Goal: Transaction & Acquisition: Purchase product/service

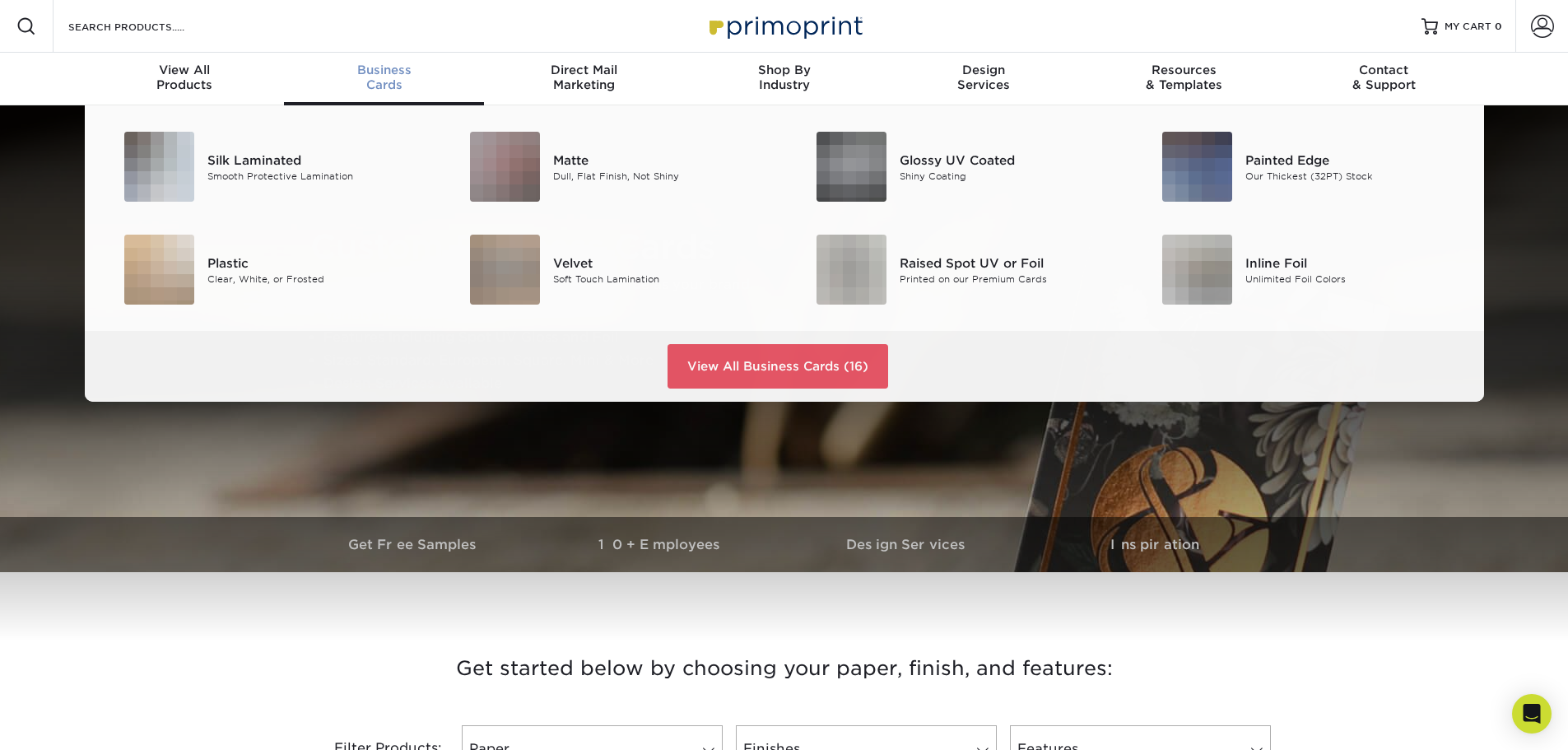
click at [380, 79] on div "Business Cards" at bounding box center [384, 77] width 200 height 30
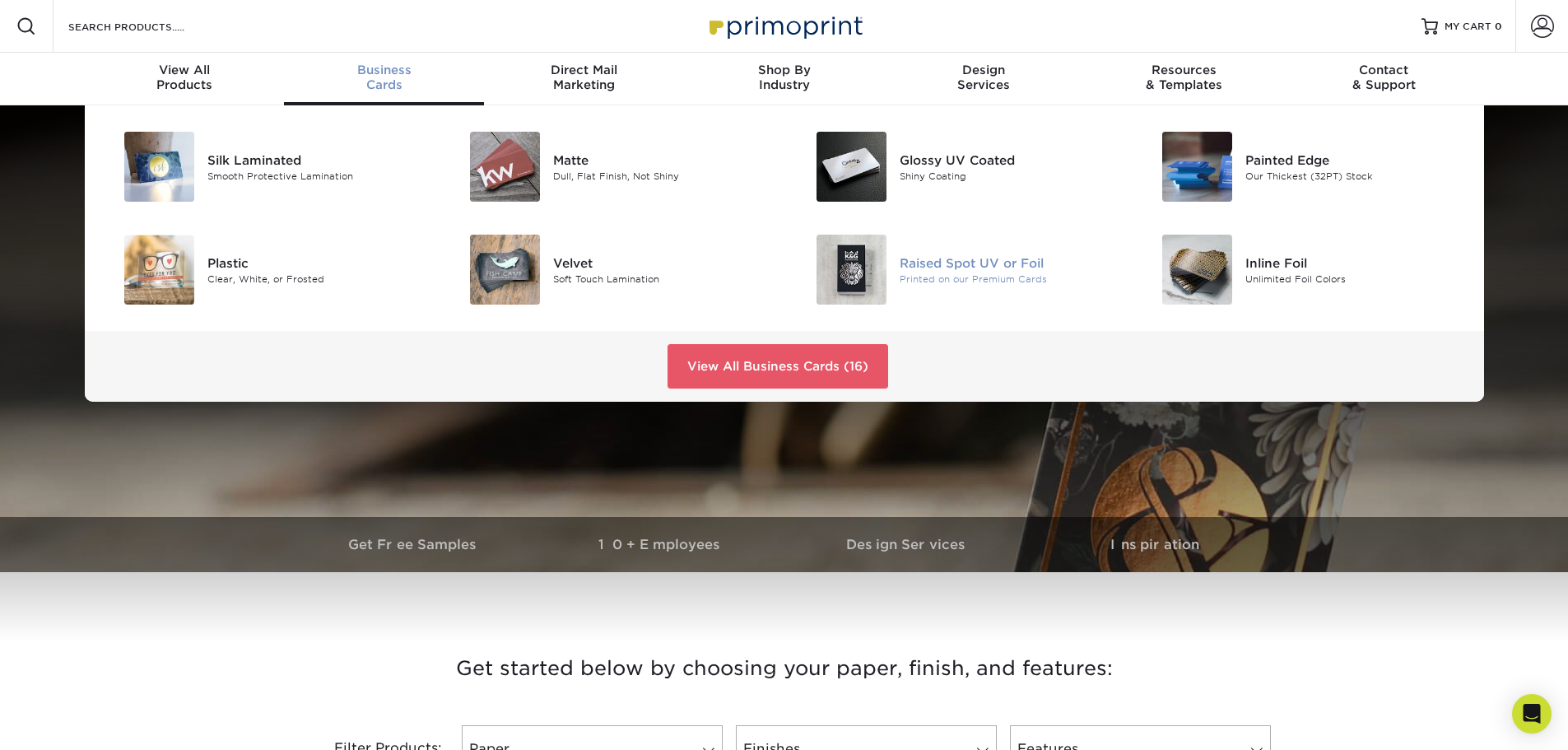
click at [924, 268] on div "Raised Spot UV or Foil" at bounding box center [1008, 262] width 218 height 18
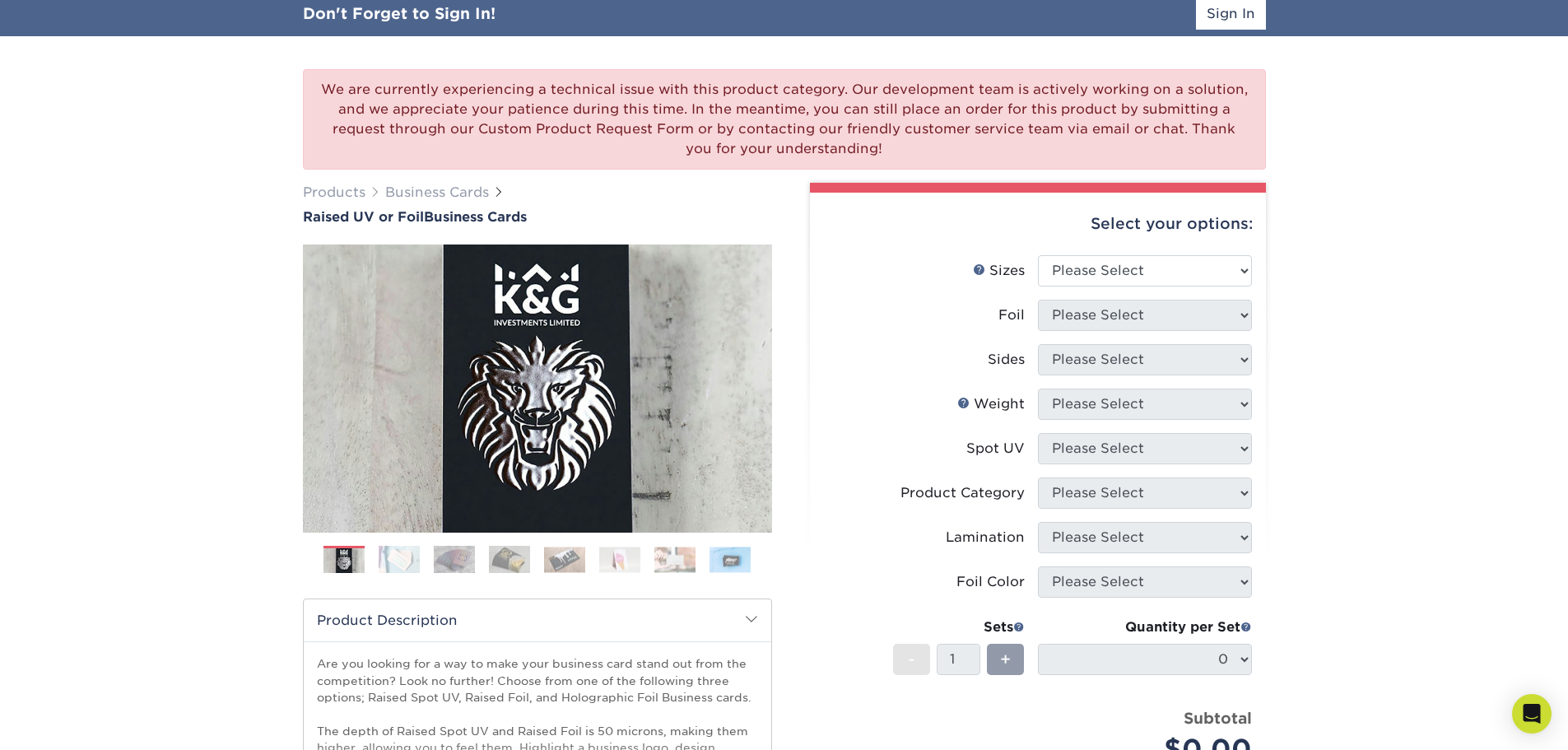
scroll to position [111, 0]
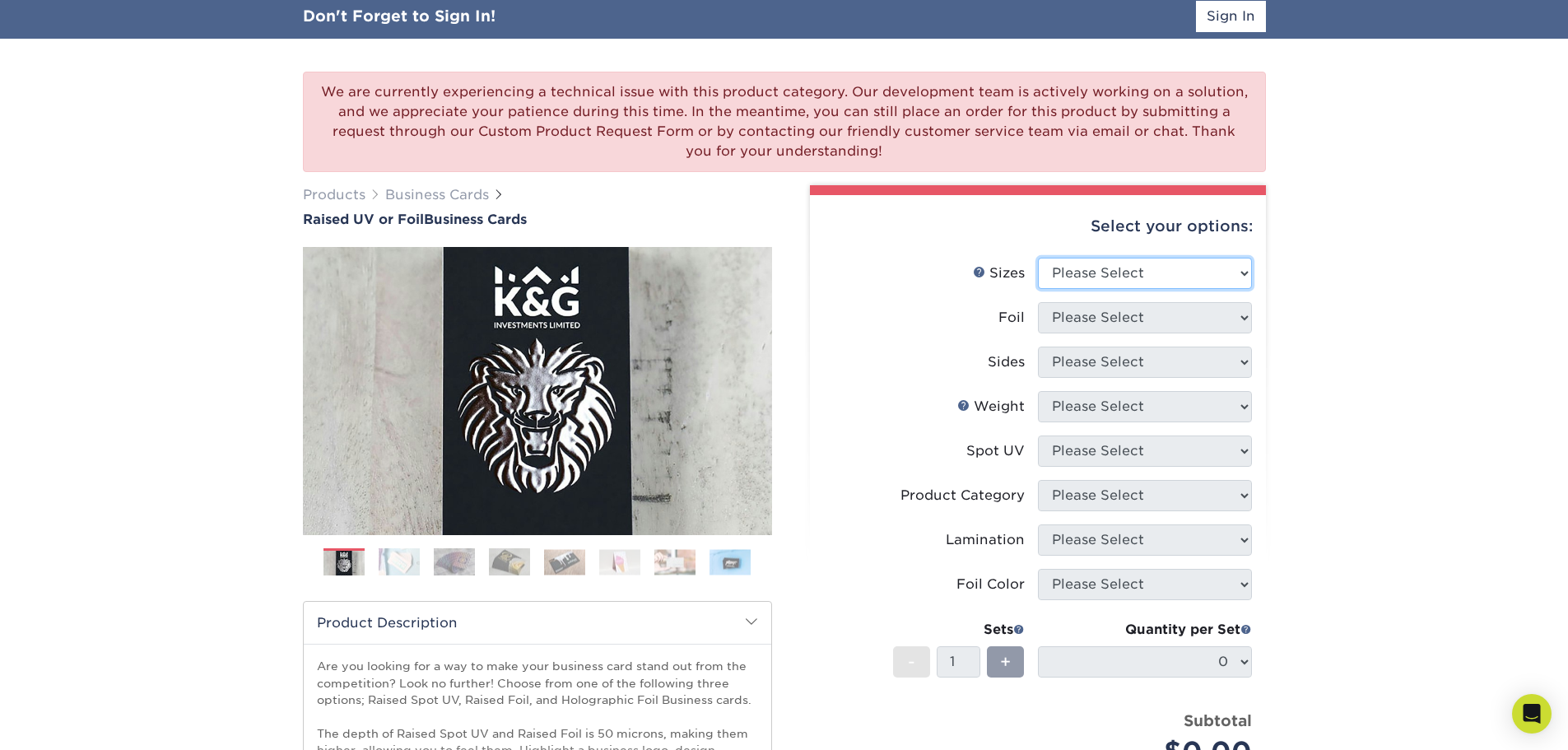
click at [1240, 263] on select "Please Select 2" x 3.5" - Standard" at bounding box center [1145, 273] width 214 height 31
select select "2.00x3.50"
click at [1038, 257] on select "Please Select 2" x 3.5" - Standard" at bounding box center [1145, 273] width 214 height 31
drag, startPoint x: 1146, startPoint y: 322, endPoint x: 1136, endPoint y: 326, distance: 10.8
click at [1144, 322] on select "Please Select No Yes" at bounding box center [1145, 318] width 214 height 31
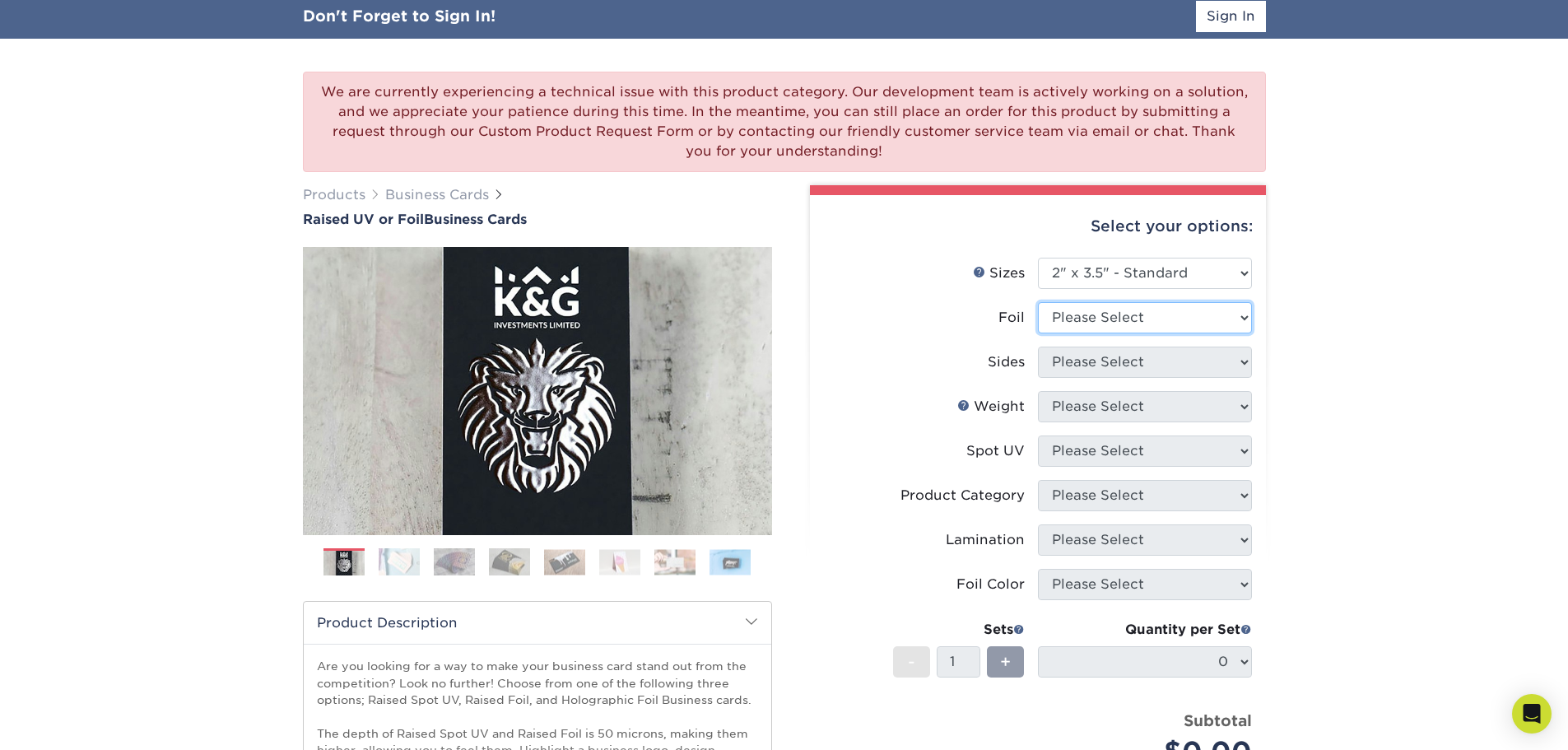
select select "1"
click at [1038, 302] on select "Please Select No Yes" at bounding box center [1145, 318] width 214 height 31
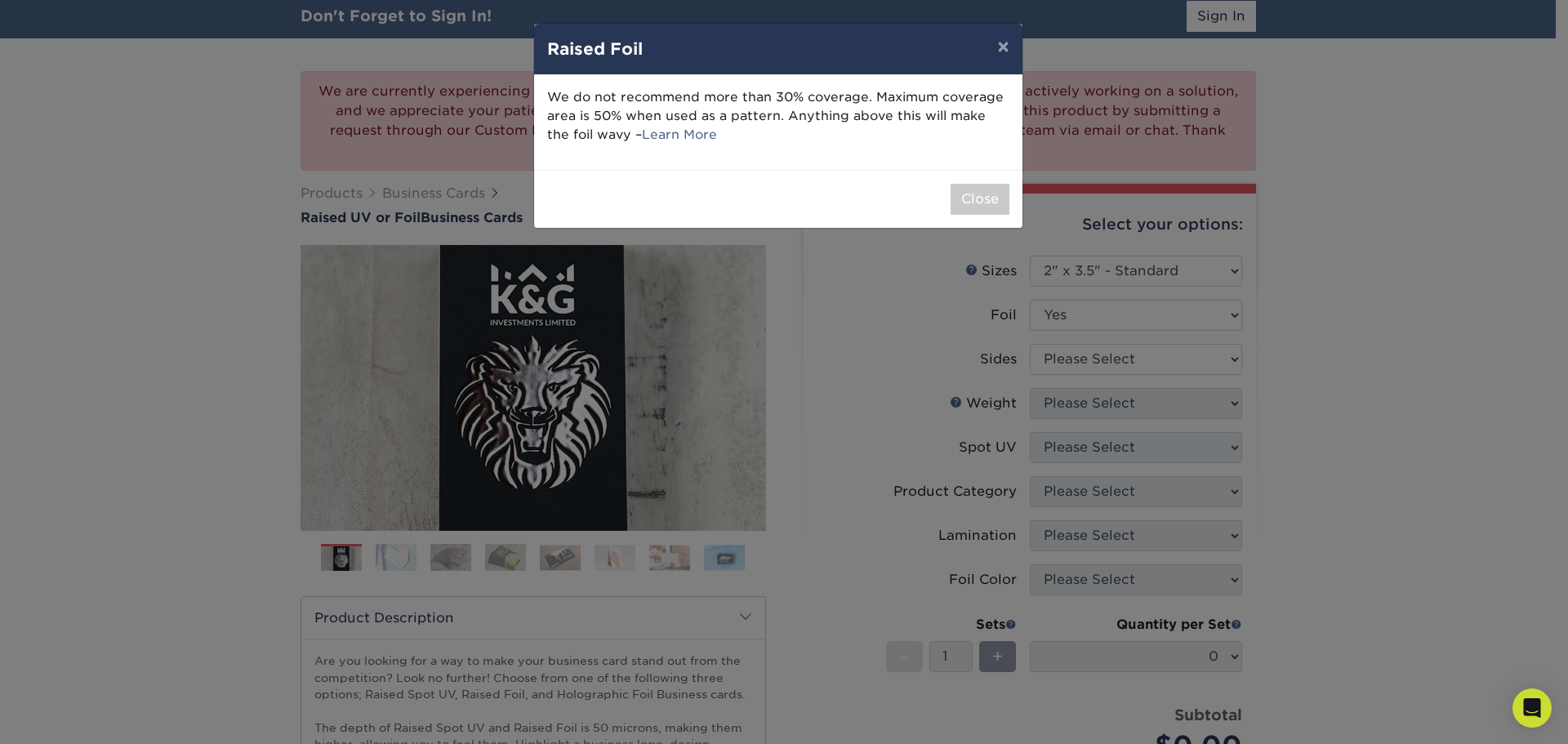
click at [1092, 360] on div "× Raised Foil We do not recommend more than 30% coverage. Maximum coverage area…" at bounding box center [784, 372] width 1568 height 744
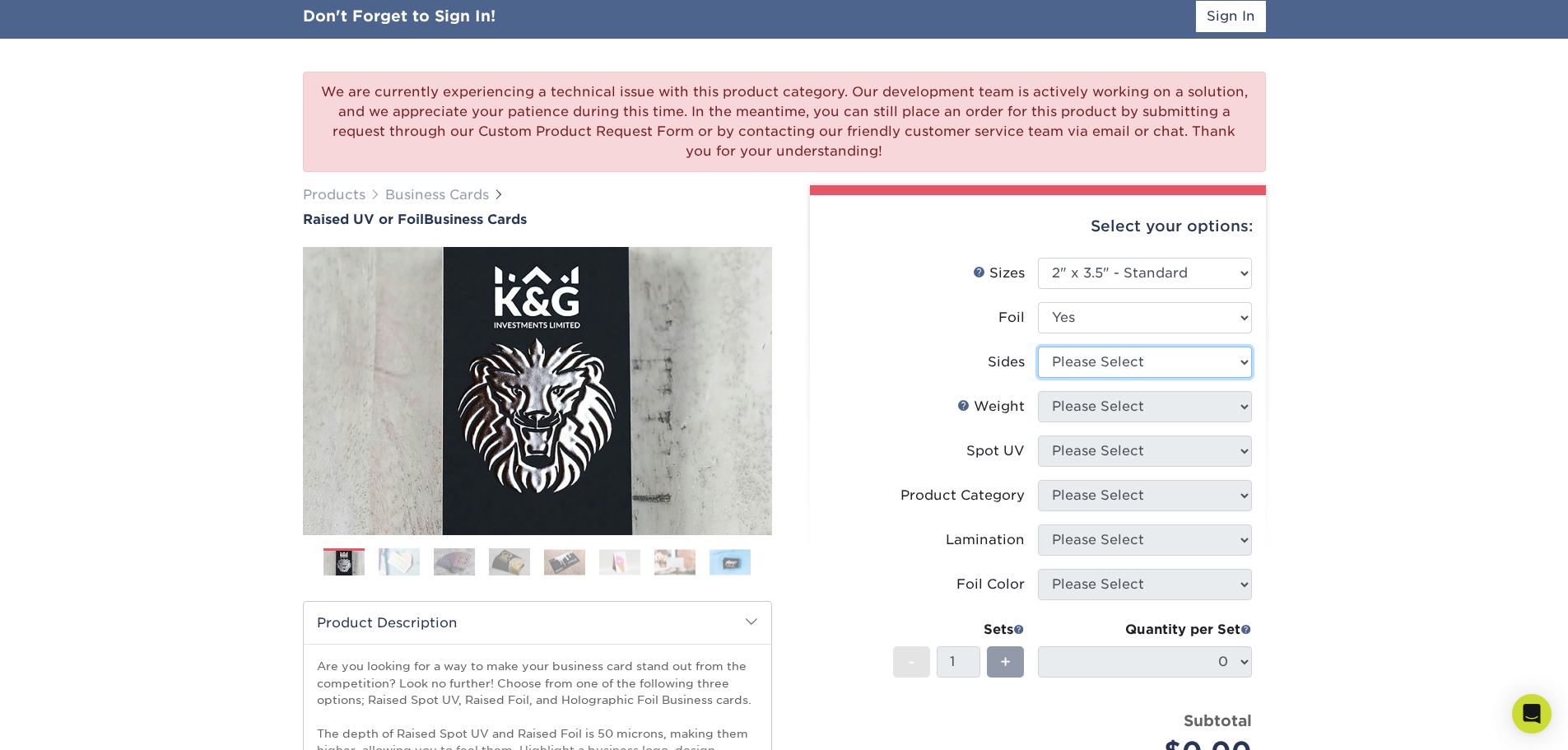
click at [1108, 364] on select "Please Select Print Both Sides - Foil Both Sides Print Both Sides - Foil Front …" at bounding box center [1145, 362] width 214 height 31
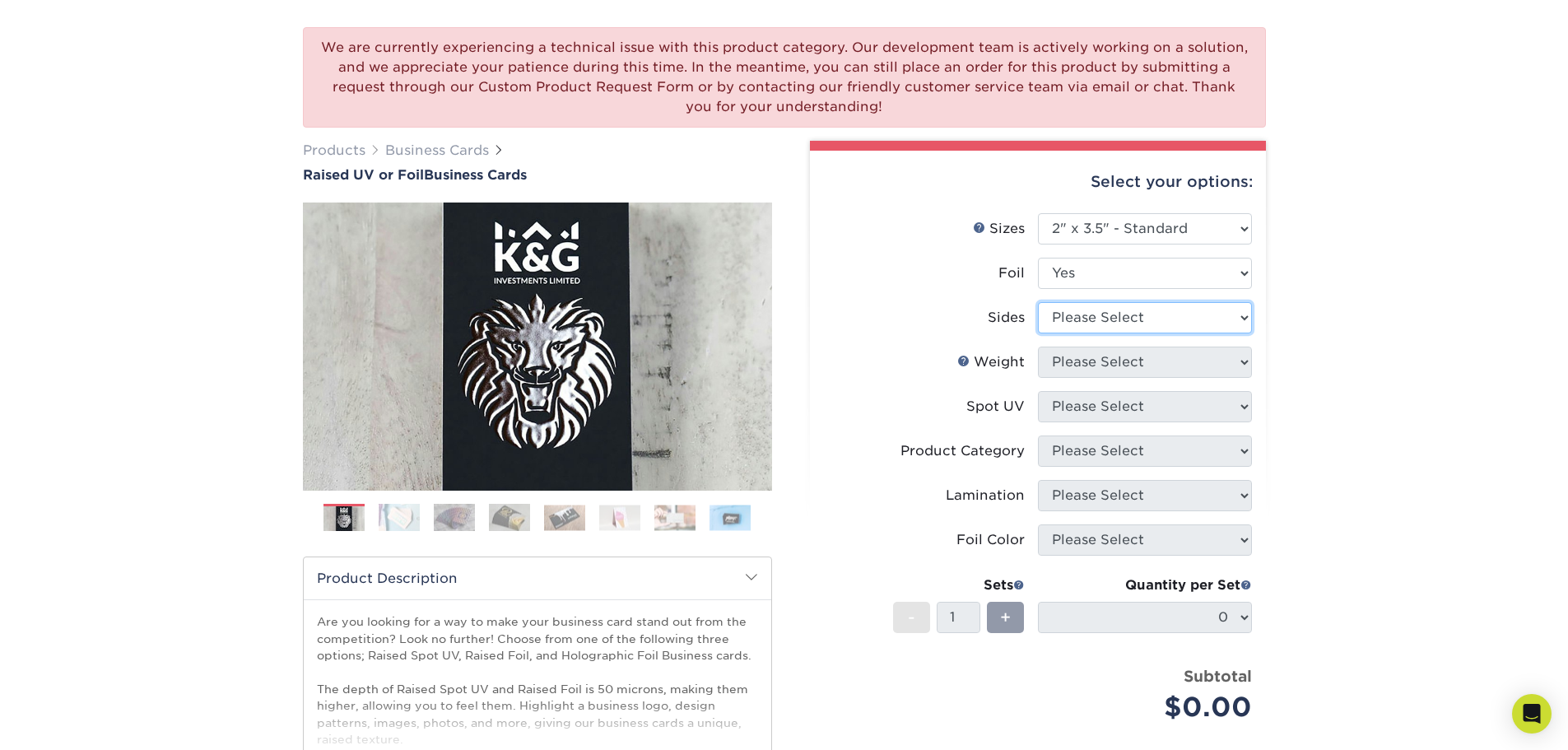
select select "34527644-b4fd-4ffb-9092-1318eefcd9d9"
click at [1038, 302] on select "Please Select Print Both Sides - Foil Both Sides Print Both Sides - Foil Front …" at bounding box center [1145, 318] width 214 height 31
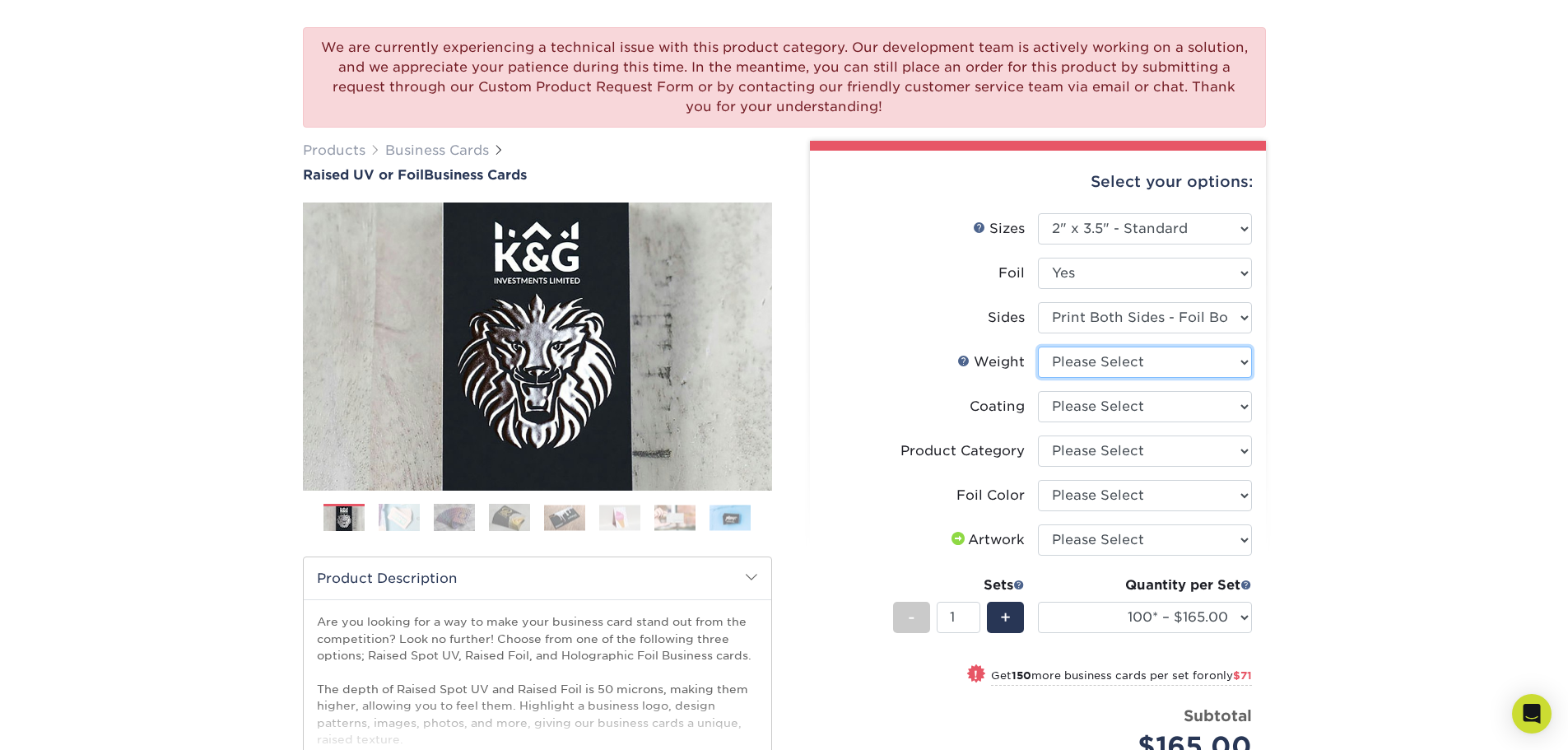
click at [1163, 366] on select "Please Select 16PT" at bounding box center [1145, 362] width 214 height 31
select select "16PT"
click at [1038, 347] on select "Please Select 16PT" at bounding box center [1145, 362] width 214 height 31
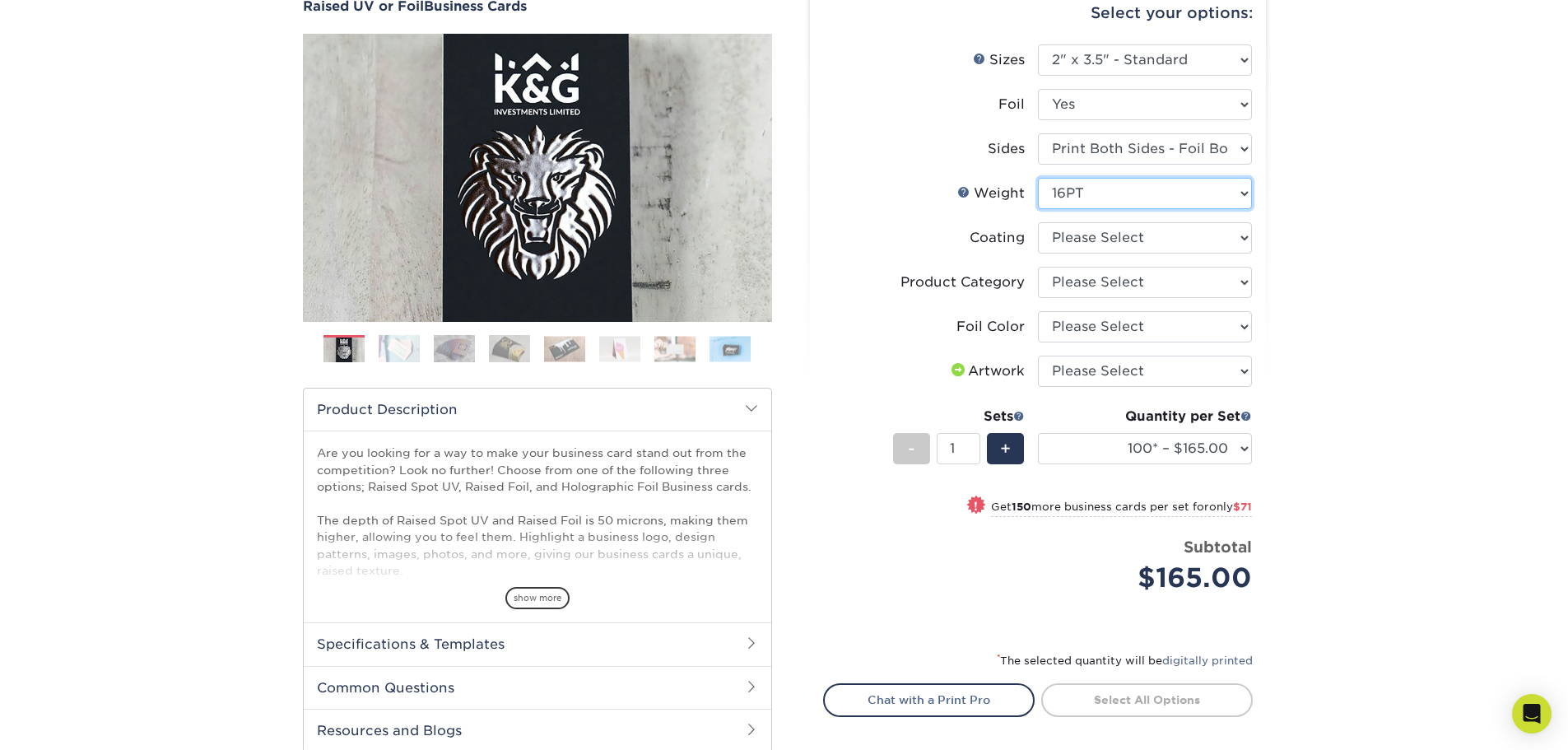
scroll to position [283, 0]
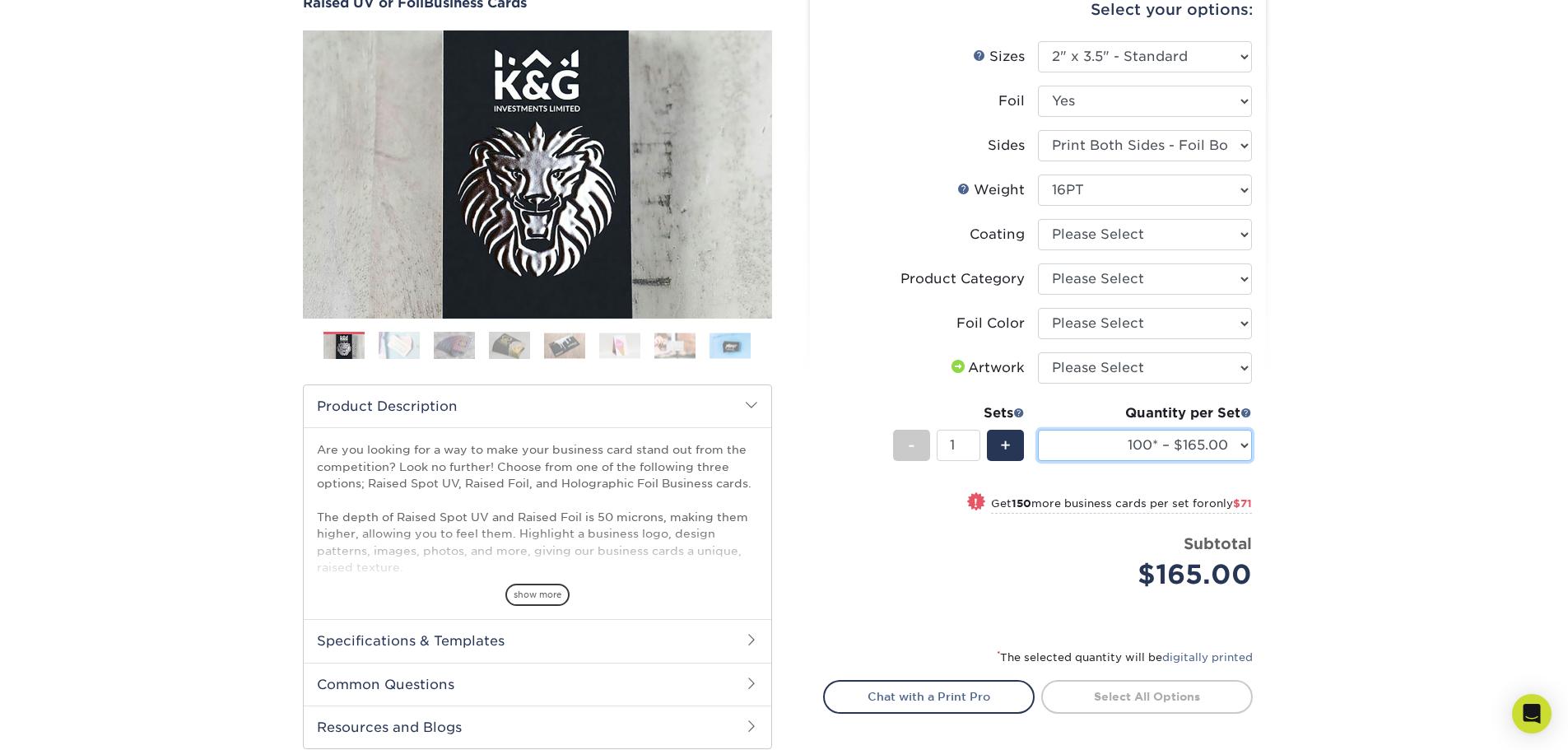
click at [1104, 454] on select "100* – $165.00 250* – $236.00 500* – $319.00" at bounding box center [1145, 445] width 214 height 31
click at [1038, 429] on select "100* – $165.00 250* – $236.00 500* – $319.00" at bounding box center [1145, 445] width 214 height 31
click at [1103, 237] on select at bounding box center [1145, 235] width 214 height 31
select select "3e7618de-abca-4bda-9f97-8b9129e913d8"
click at [1038, 219] on select at bounding box center [1145, 235] width 214 height 31
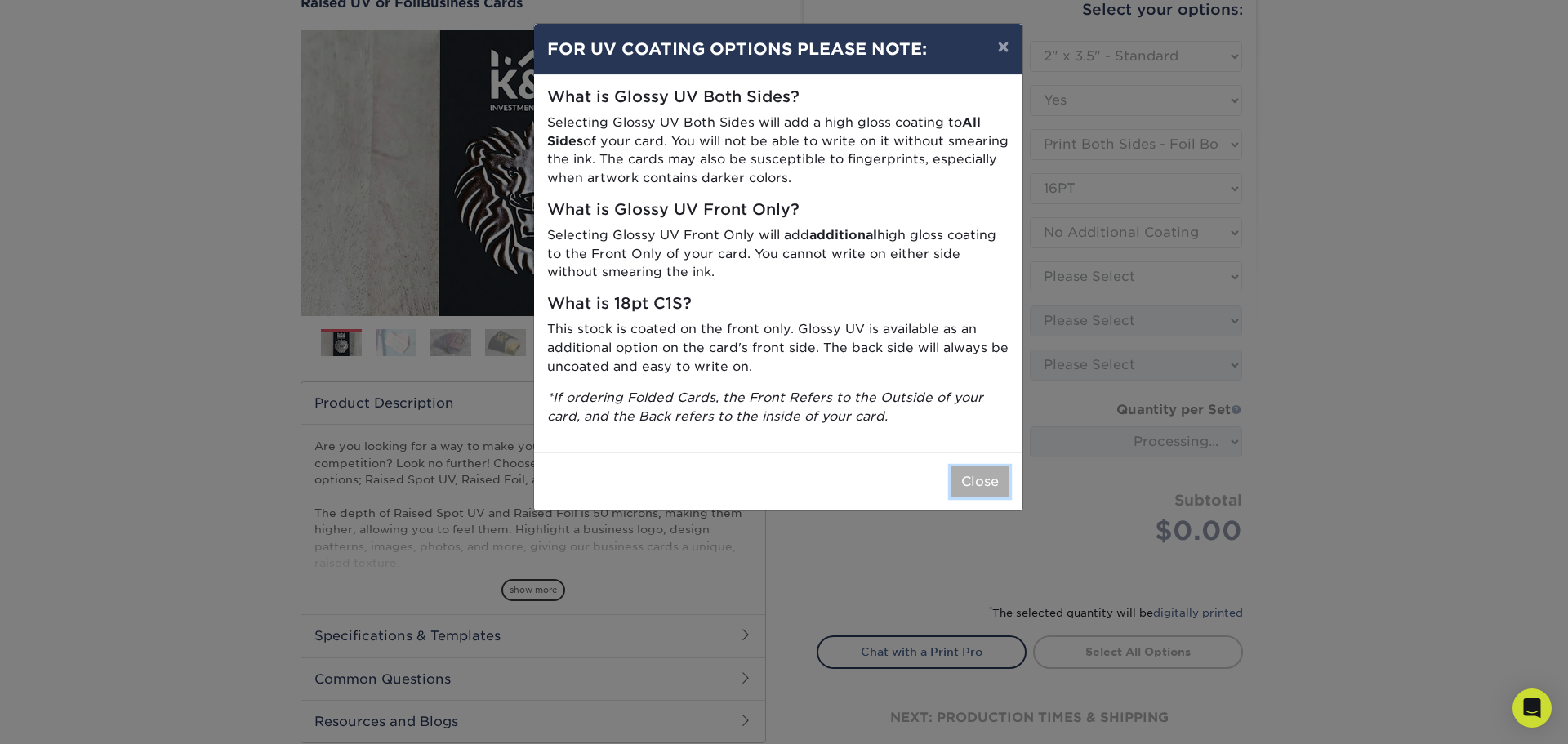
drag, startPoint x: 980, startPoint y: 483, endPoint x: 1022, endPoint y: 324, distance: 164.5
click at [980, 482] on button "Close" at bounding box center [980, 482] width 59 height 31
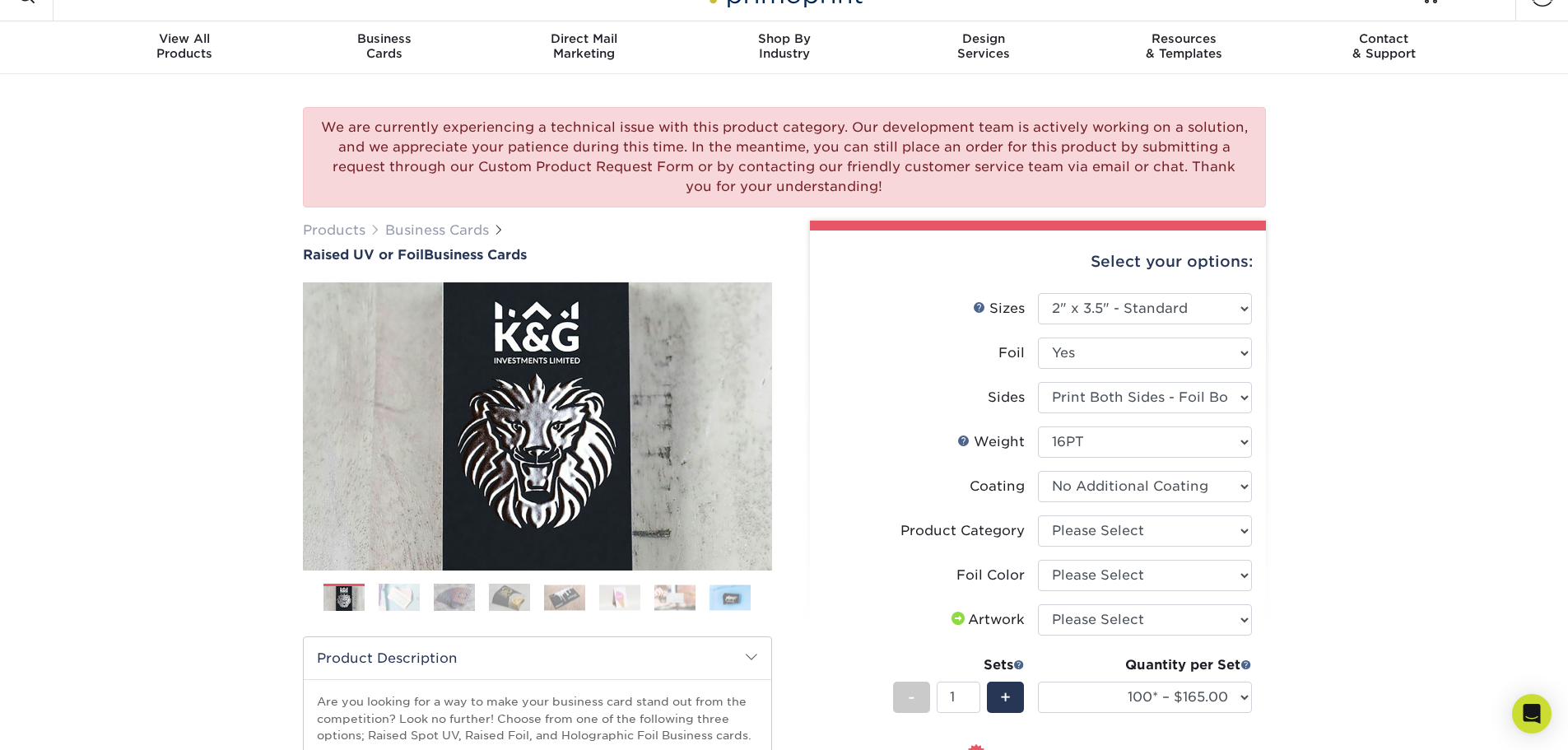
scroll to position [39, 0]
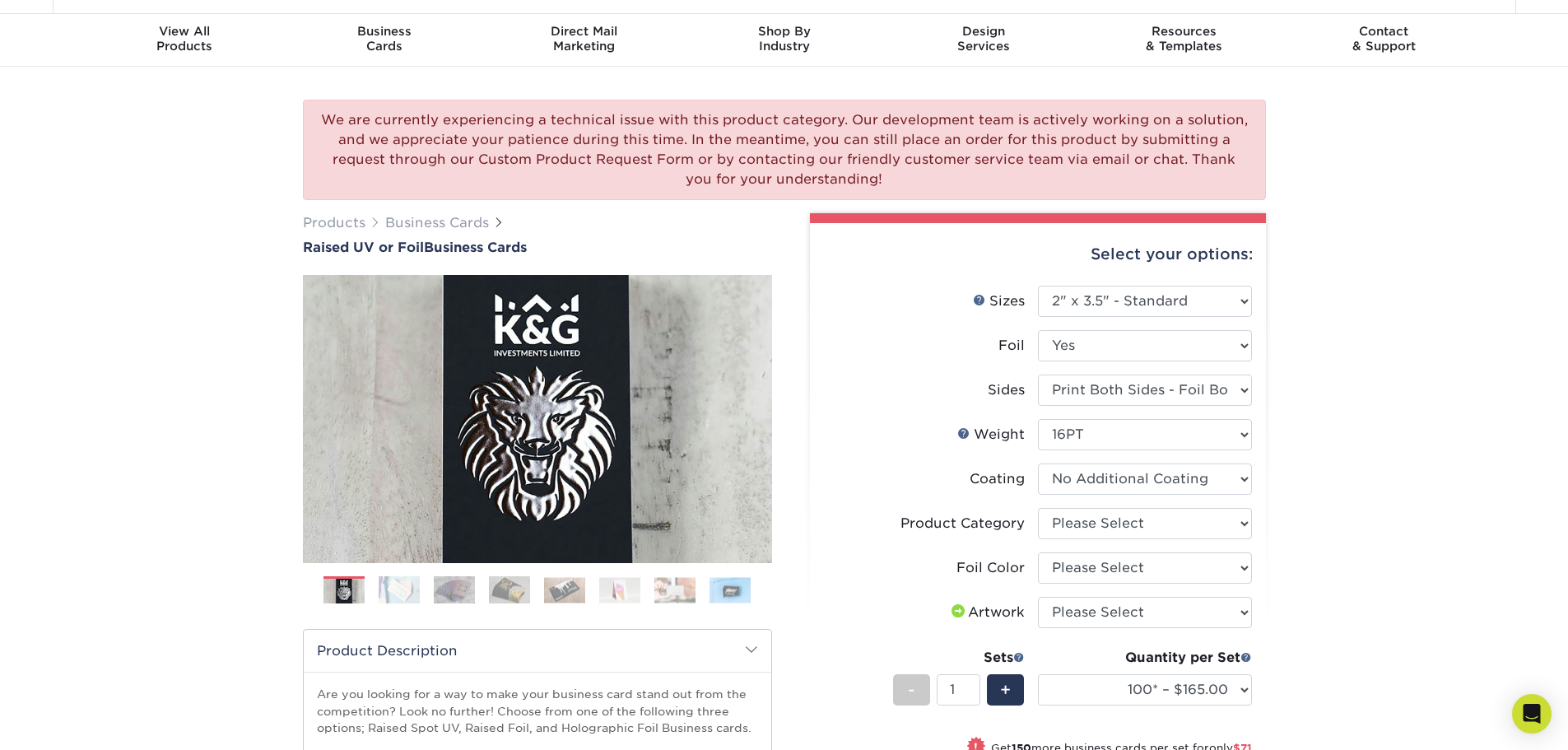
click at [399, 592] on img at bounding box center [399, 589] width 41 height 29
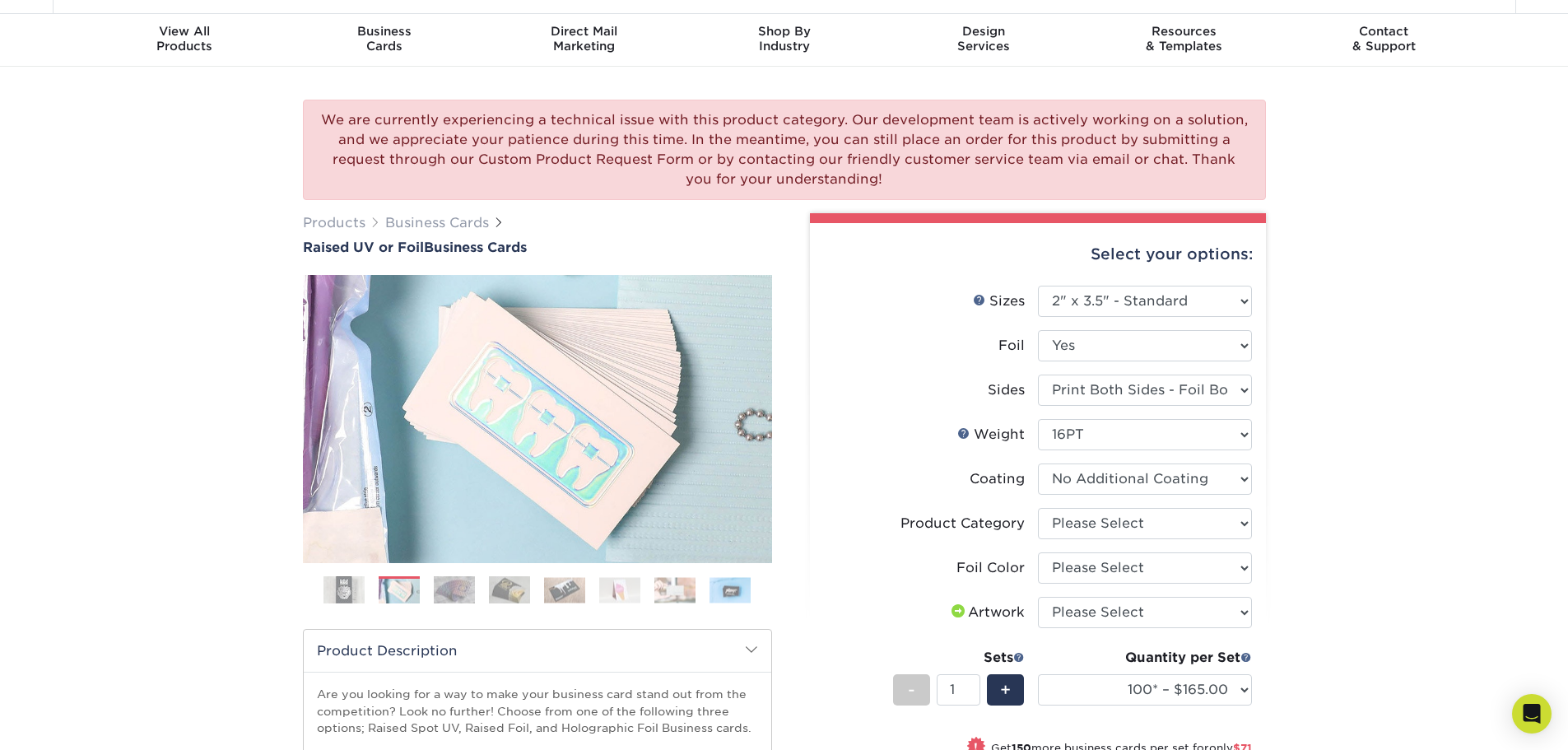
click at [462, 594] on img at bounding box center [454, 589] width 41 height 29
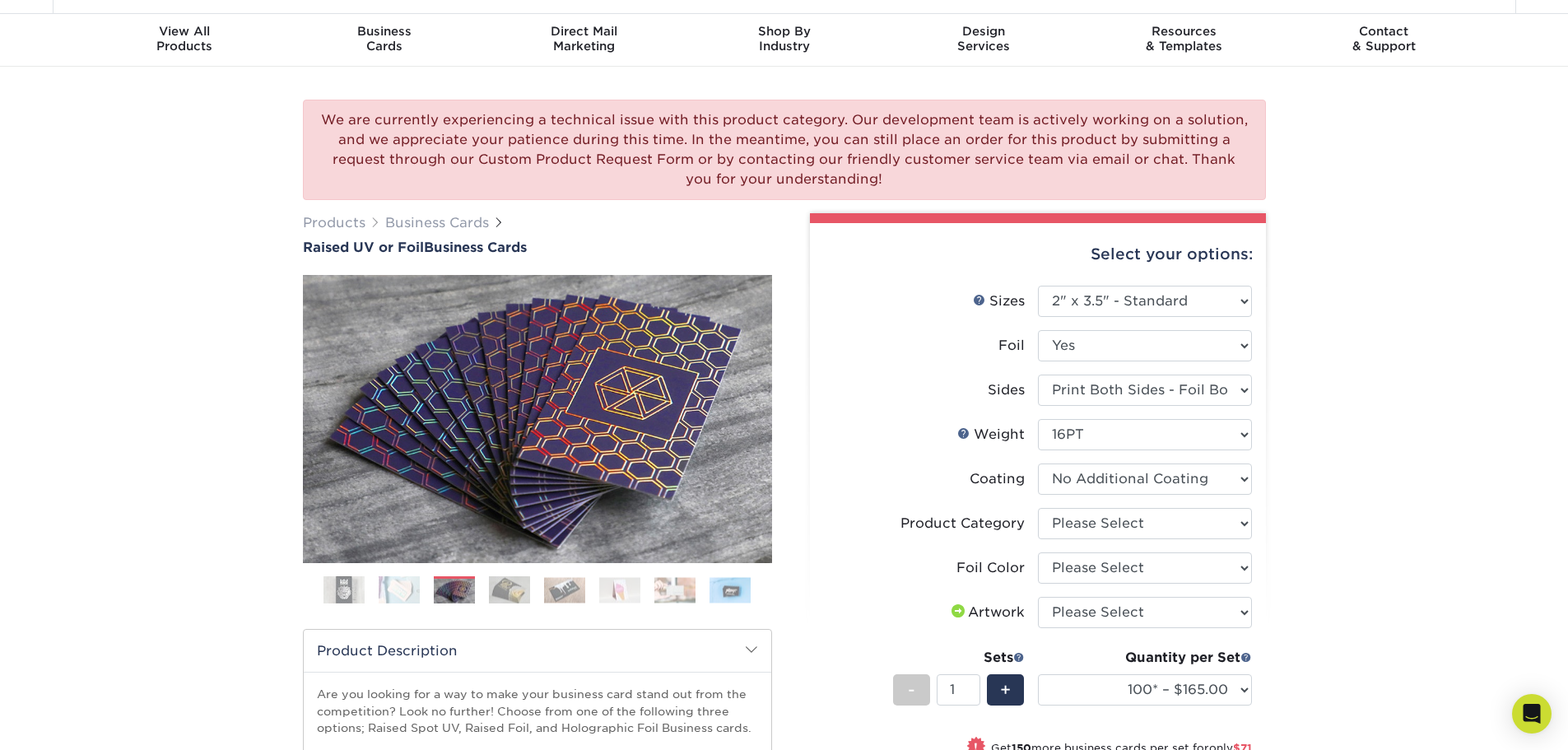
click at [516, 598] on img at bounding box center [509, 589] width 41 height 29
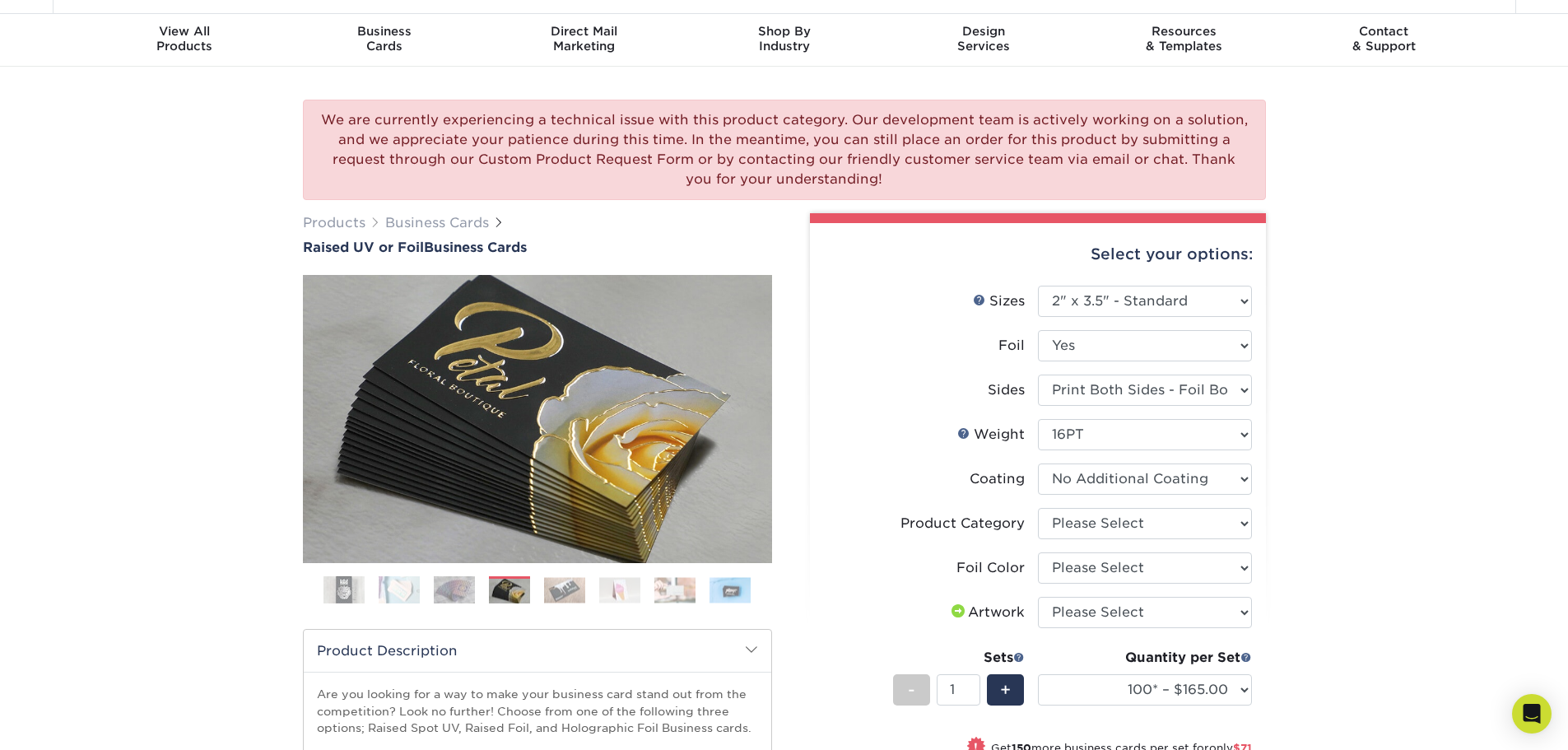
click at [568, 594] on img at bounding box center [564, 589] width 41 height 25
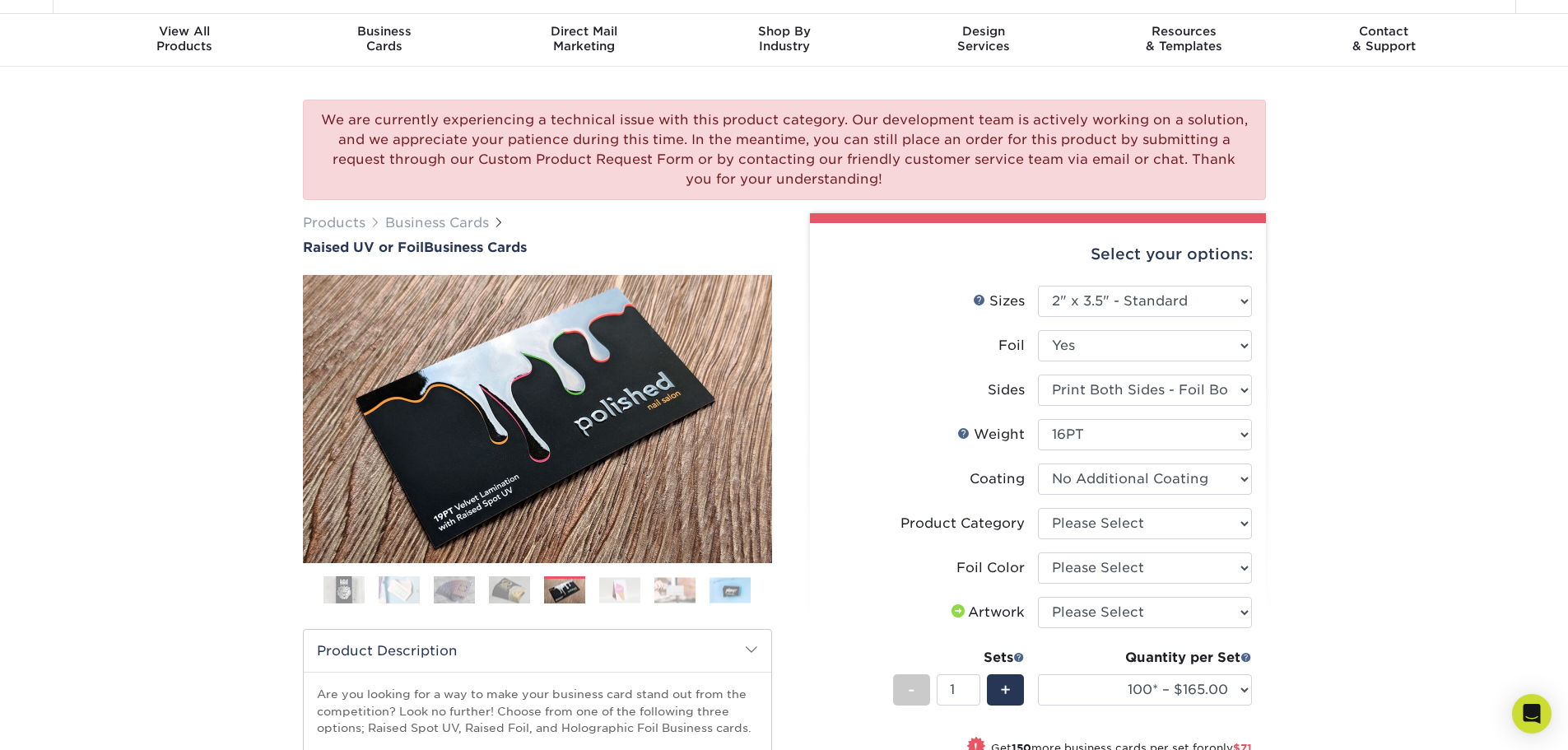
drag, startPoint x: 620, startPoint y: 594, endPoint x: 672, endPoint y: 592, distance: 52.0
click at [621, 594] on img at bounding box center [619, 589] width 41 height 25
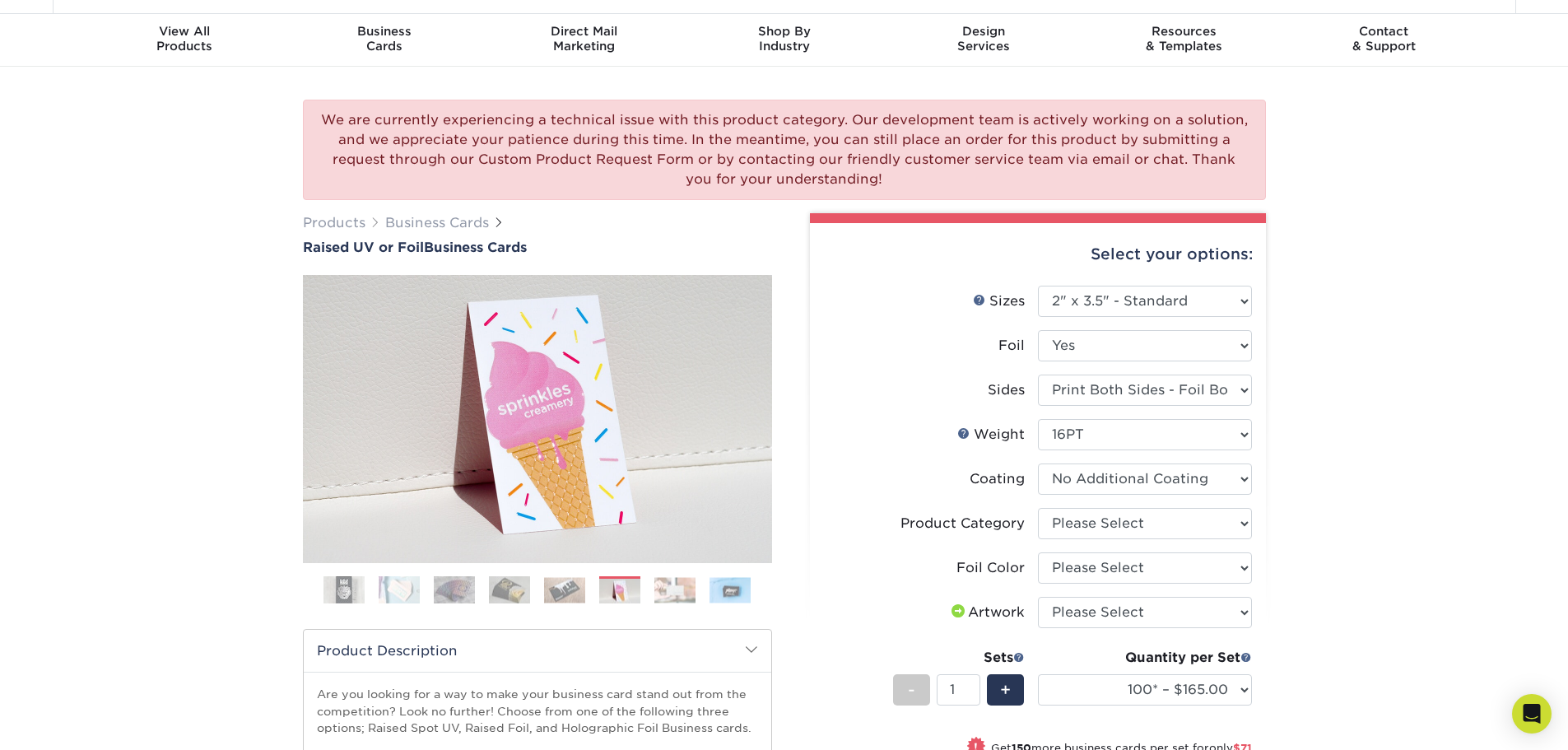
drag, startPoint x: 677, startPoint y: 594, endPoint x: 728, endPoint y: 595, distance: 51.0
click at [676, 595] on img at bounding box center [674, 589] width 41 height 25
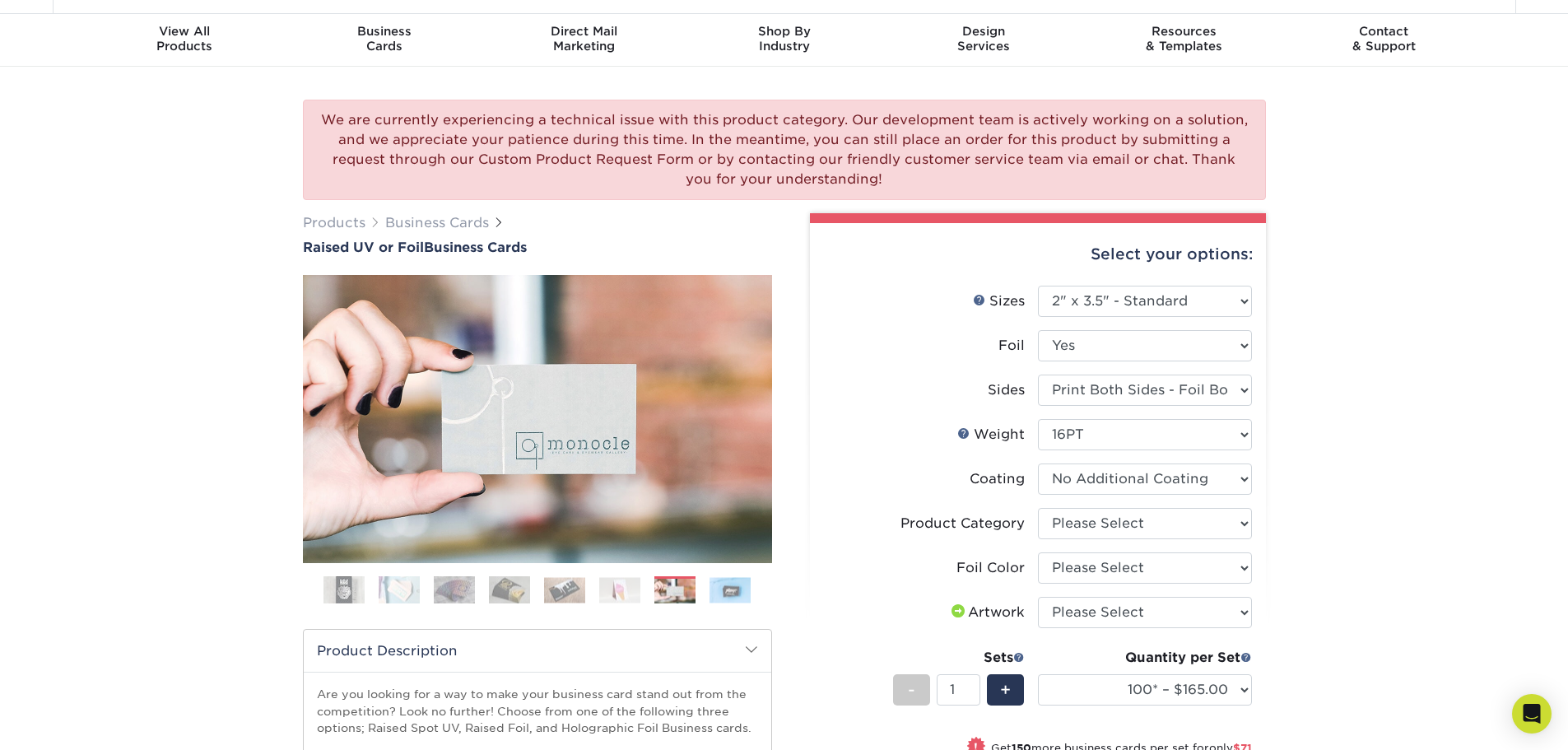
click at [733, 598] on img at bounding box center [729, 589] width 41 height 25
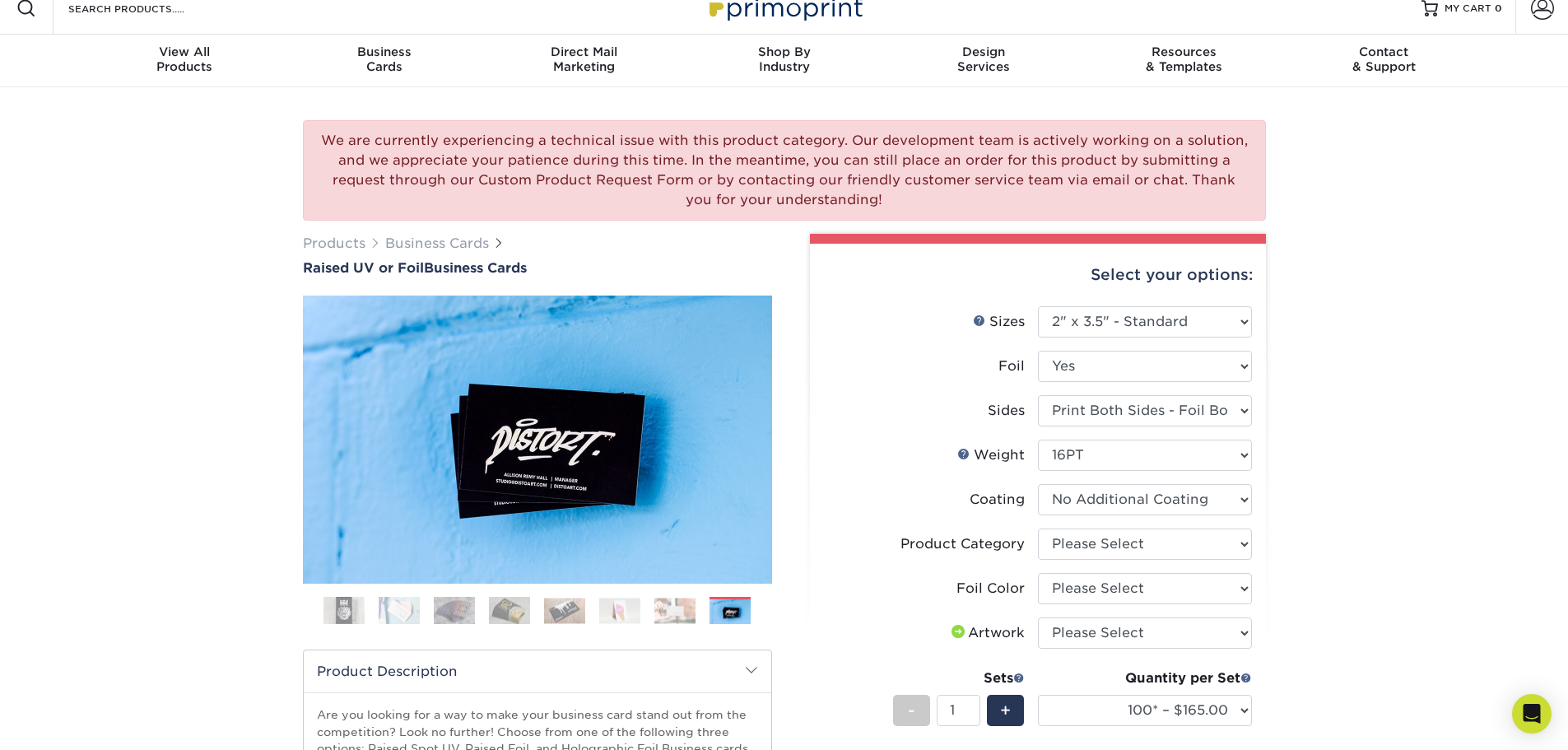
scroll to position [0, 0]
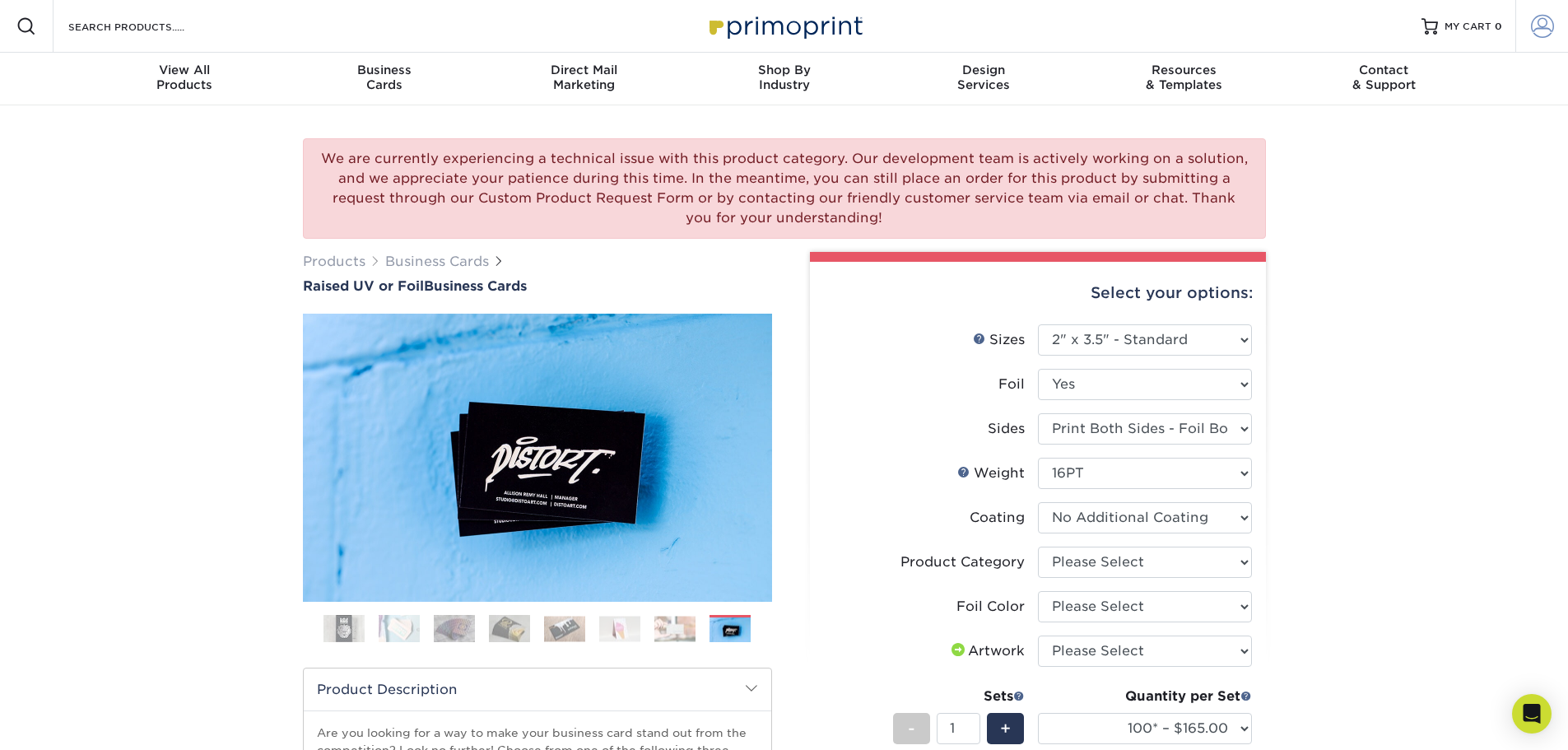
click at [1543, 20] on span at bounding box center [1542, 26] width 23 height 23
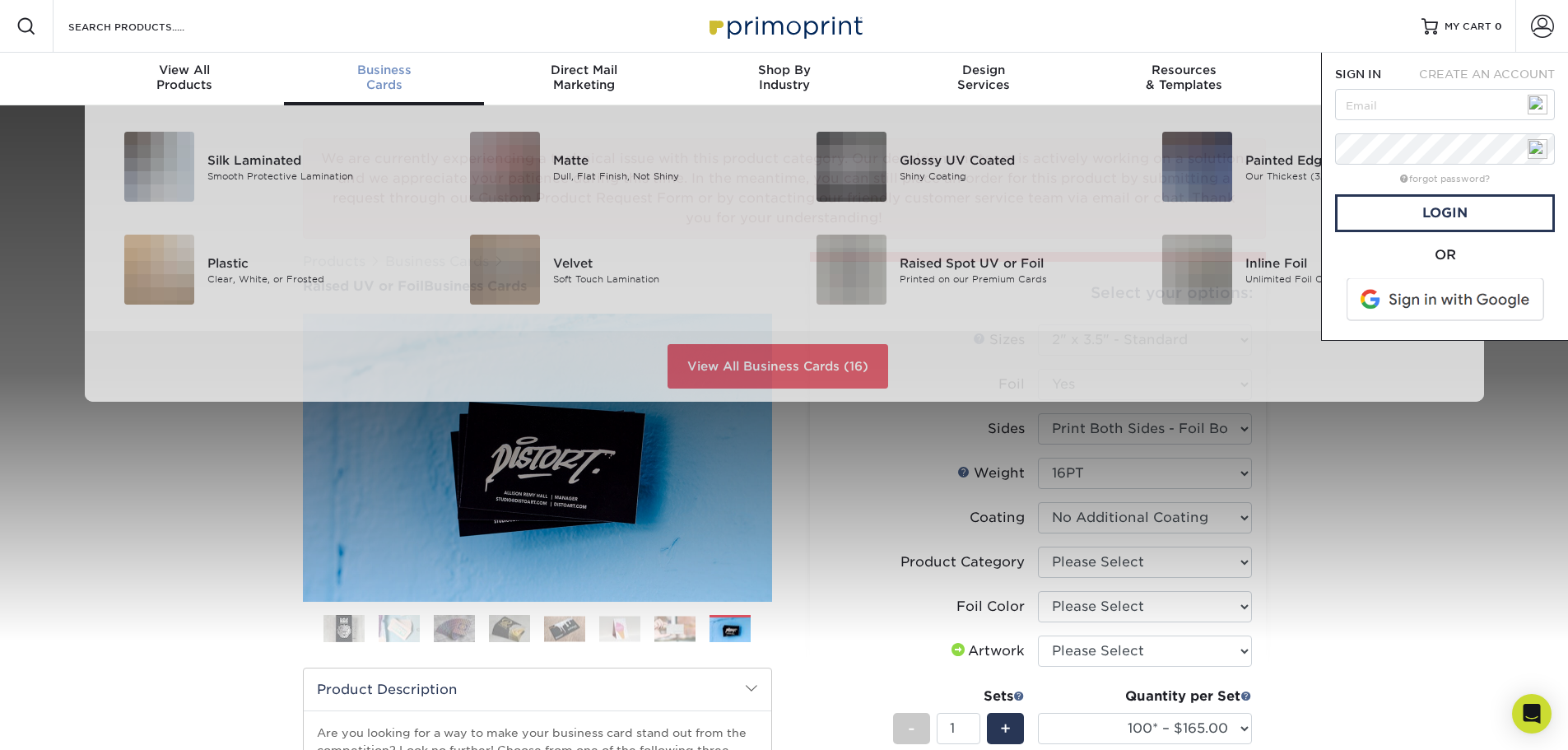
click at [381, 80] on div "Business Cards" at bounding box center [384, 77] width 200 height 30
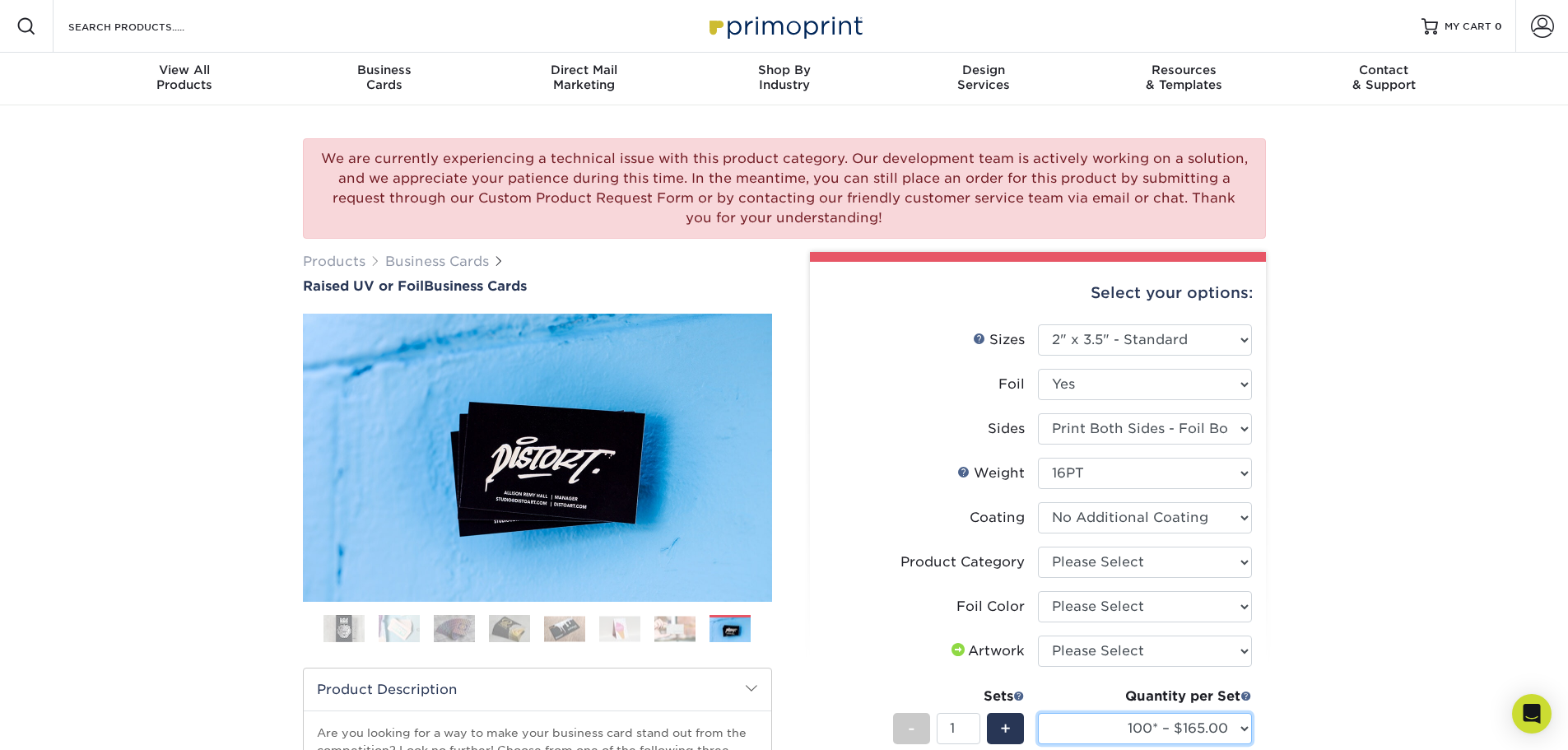
click at [1196, 727] on select "100* – $165.00 250* – $236.00 500* – $319.00" at bounding box center [1145, 728] width 214 height 31
click at [382, 85] on div "Business Cards" at bounding box center [384, 77] width 200 height 30
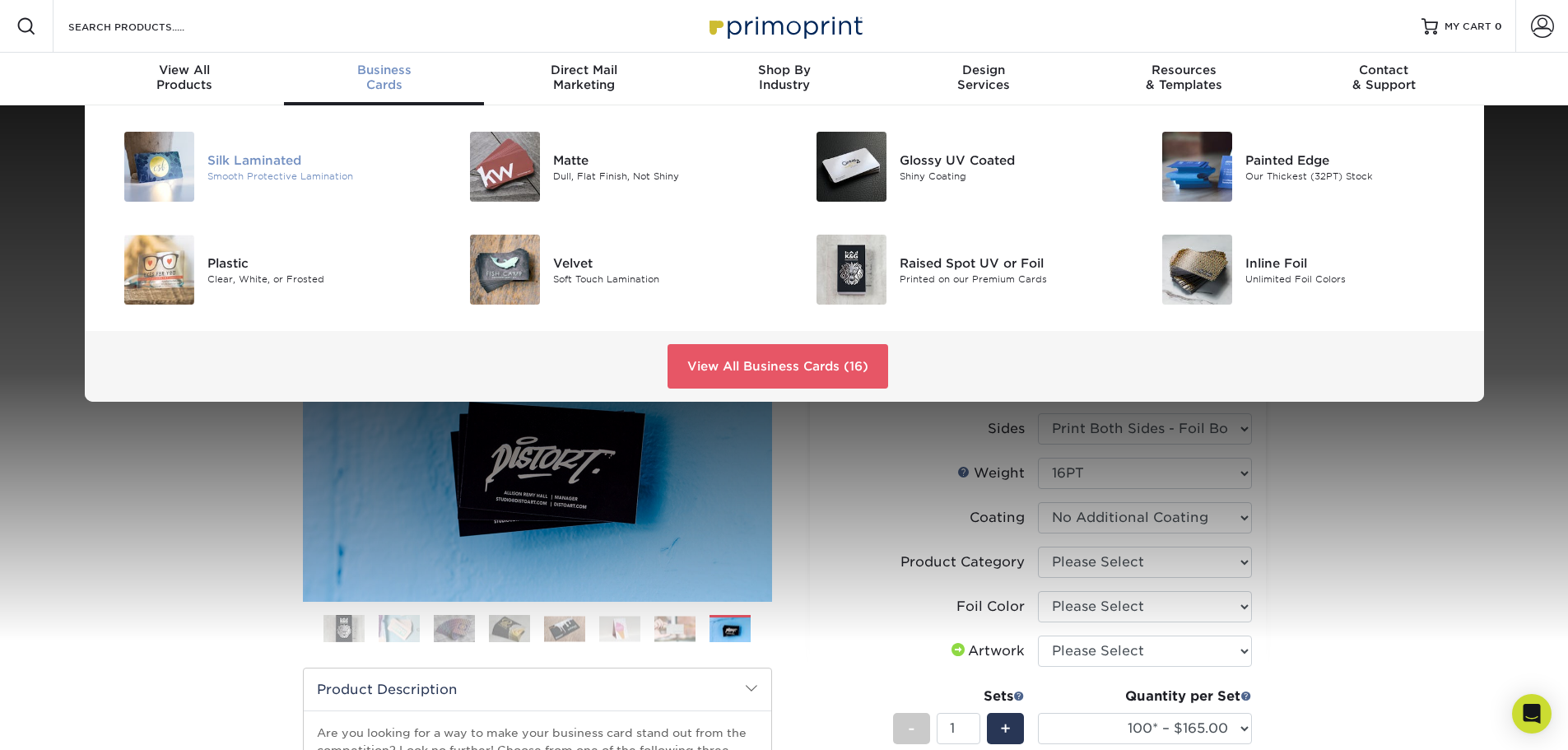
click at [256, 160] on div "Silk Laminated" at bounding box center [316, 159] width 218 height 18
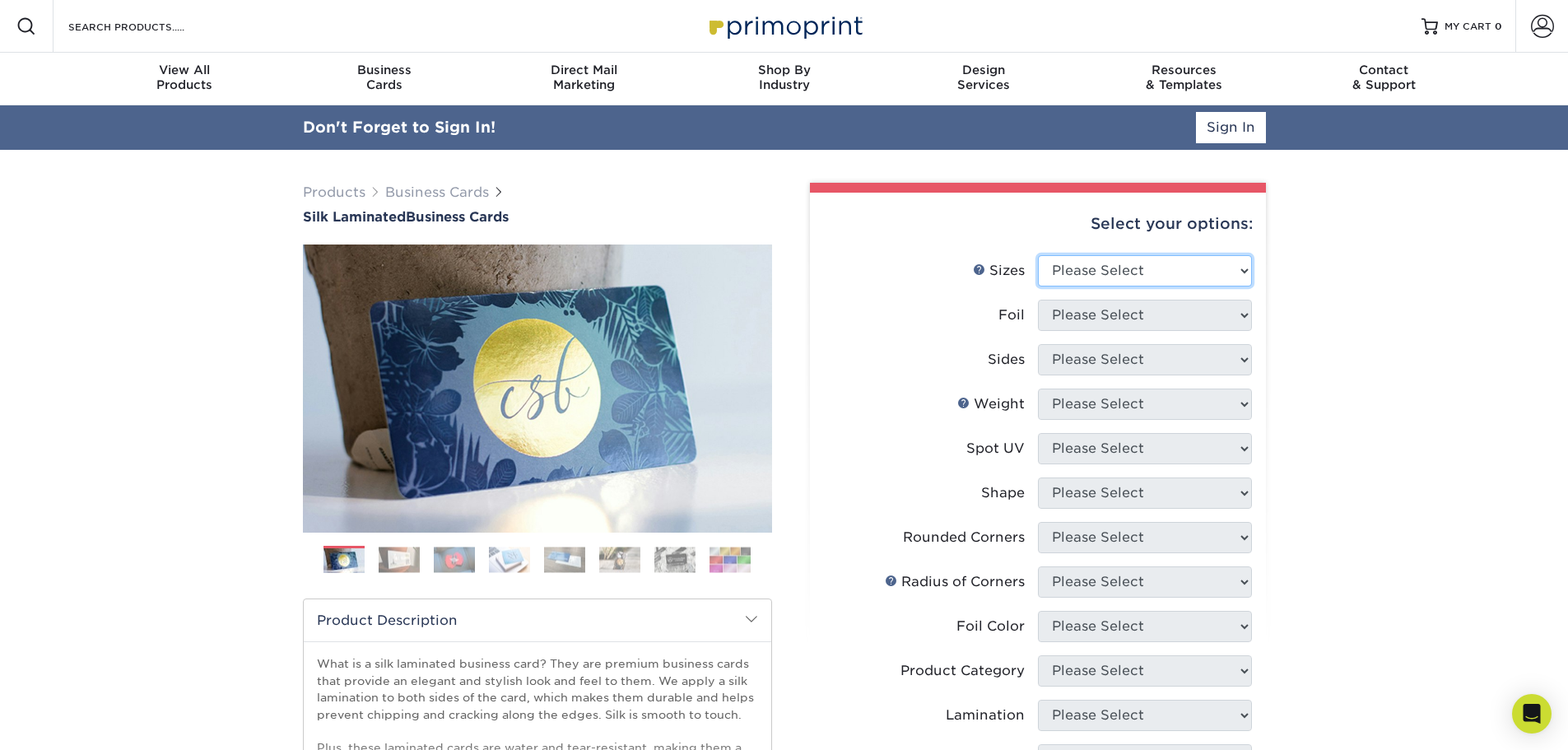
click at [1243, 264] on select "Please Select 1.5" x 3.5" - Mini 1.75" x 3.5" - Mini 2" x 2" - Square 2" x 3" -…" at bounding box center [1145, 271] width 214 height 31
select select "2.00x7.00"
click at [1038, 255] on select "Please Select 1.5" x 3.5" - Mini 1.75" x 3.5" - Mini 2" x 2" - Square 2" x 3" -…" at bounding box center [1145, 270] width 214 height 31
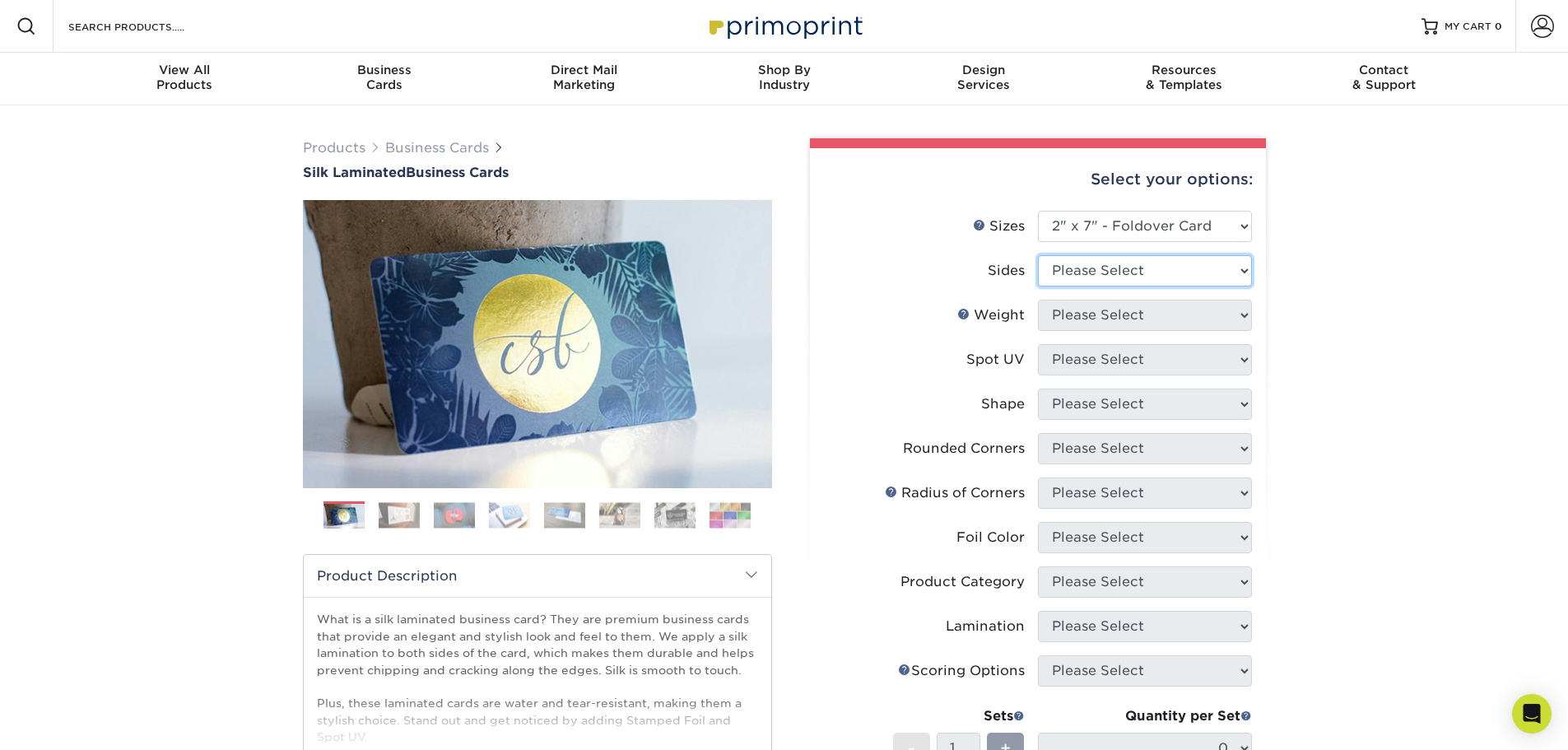
click at [1193, 273] on select "Please Select Print Both Sides Print Front Only" at bounding box center [1145, 271] width 214 height 31
select select "13abbda7-1d64-4f25-8bb2-c179b224825d"
click at [1038, 256] on select "Please Select Print Both Sides Print Front Only" at bounding box center [1145, 271] width 214 height 31
click at [1129, 317] on select "Please Select 16PT" at bounding box center [1145, 315] width 214 height 31
select select "16PT"
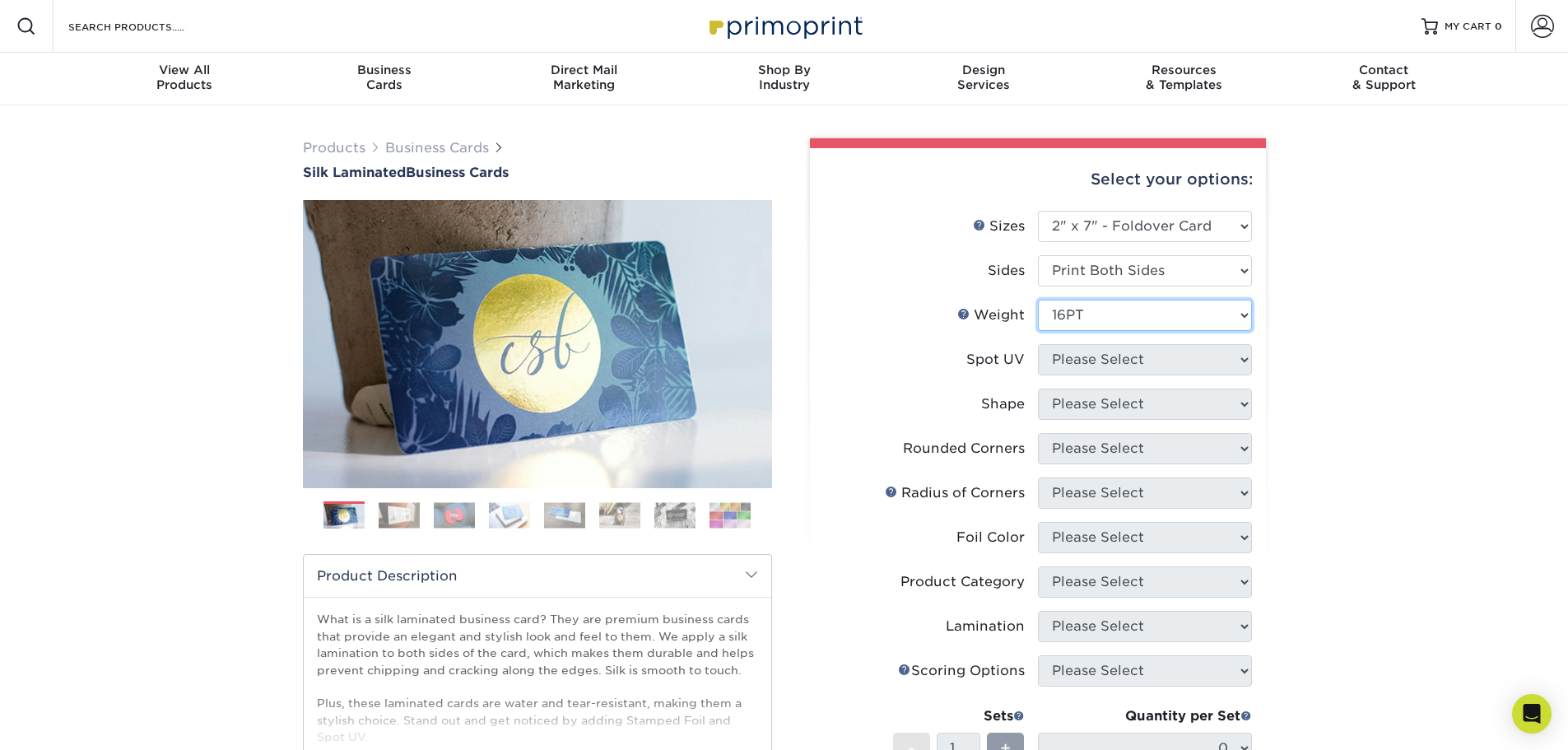
click at [1038, 300] on select "Please Select 16PT" at bounding box center [1145, 315] width 214 height 31
click at [1128, 365] on select "Please Select No Spot UV Front and Back (Both Sides) Front Only Back Only" at bounding box center [1145, 360] width 214 height 31
select select "0"
click at [1038, 344] on select "Please Select No Spot UV Front and Back (Both Sides) Front Only Back Only" at bounding box center [1145, 360] width 214 height 31
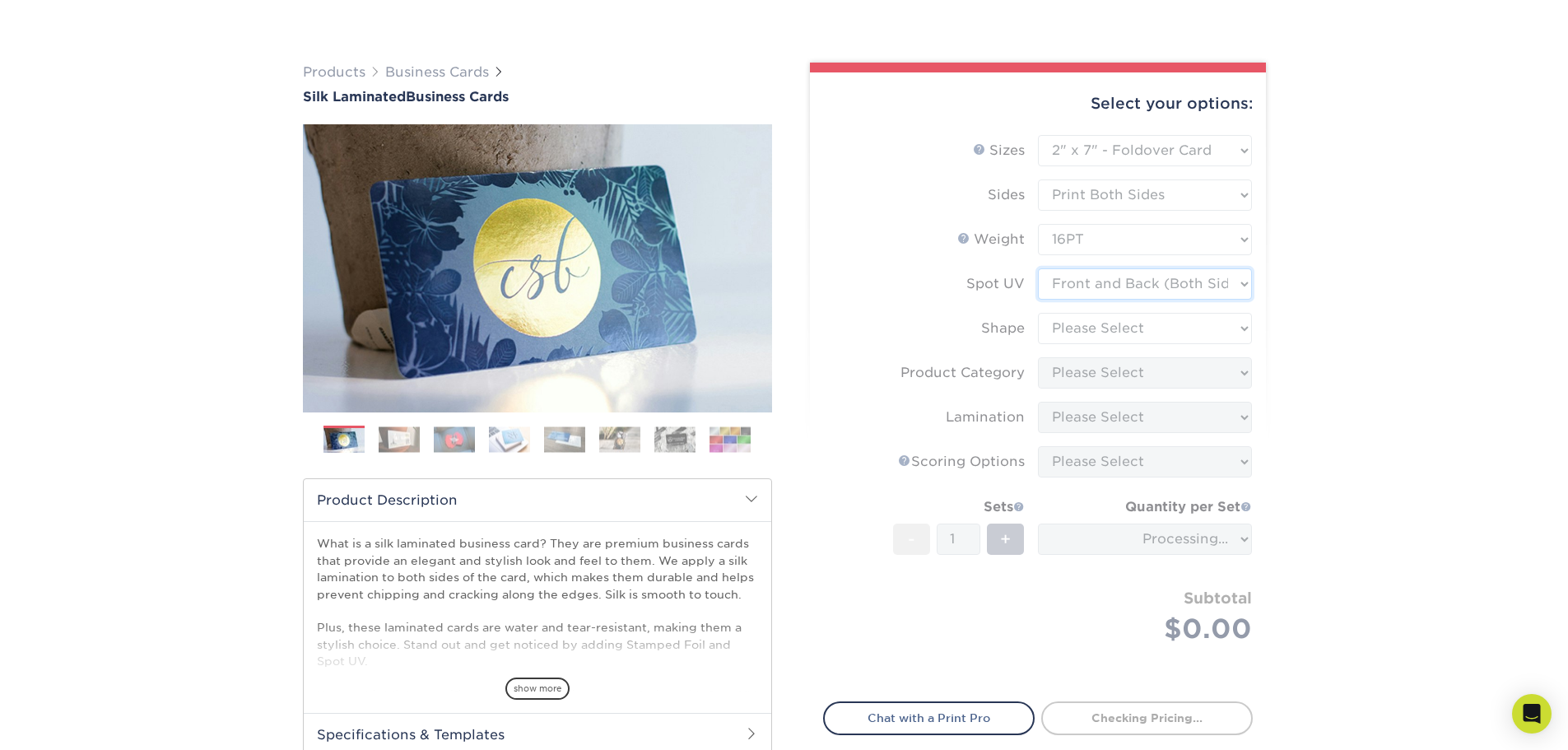
scroll to position [84, 0]
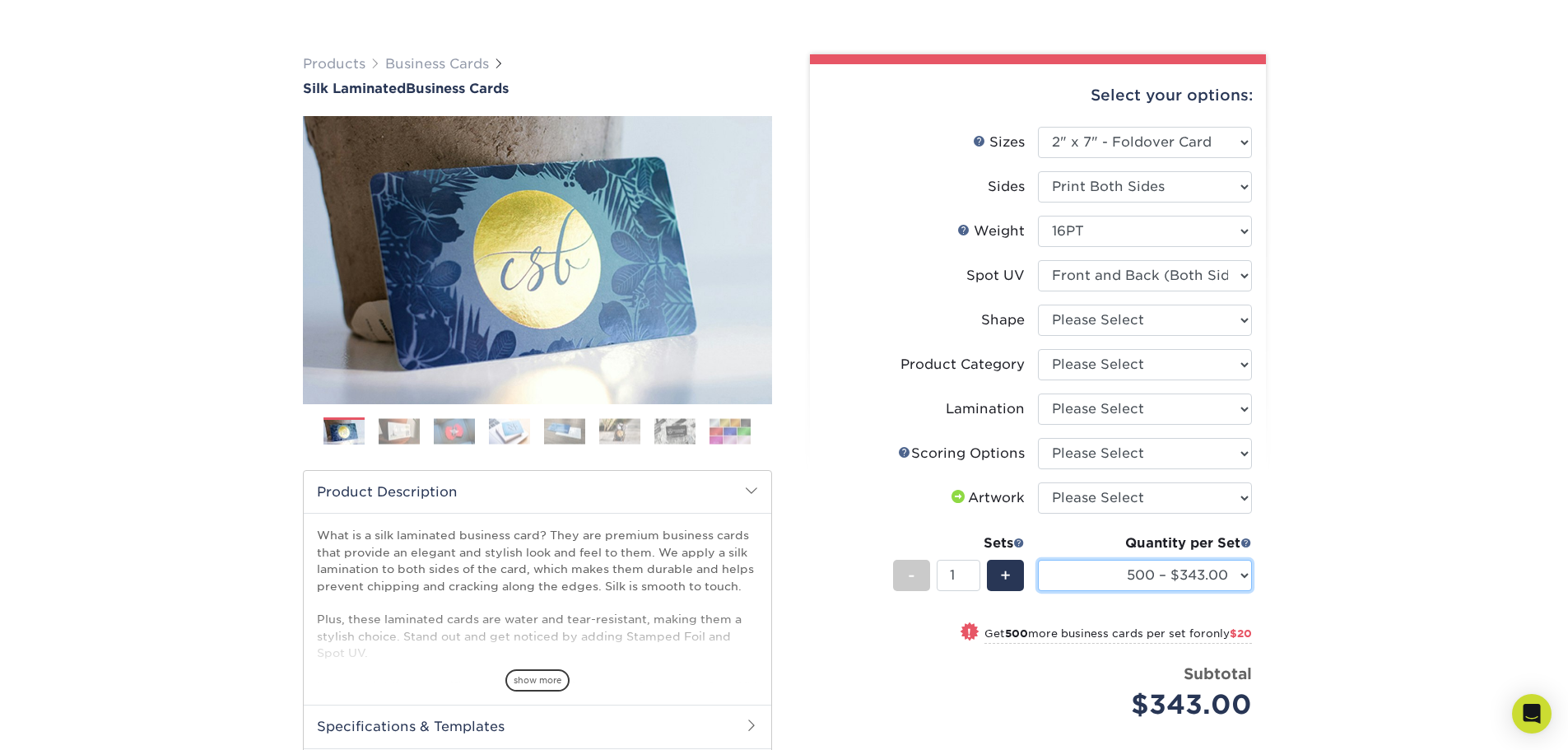
click at [1154, 585] on select "500 – $343.00 1000 – $363.00 2500 – $822.00 5000 – $1575.00 10000 – $3081.00" at bounding box center [1145, 575] width 214 height 31
click at [1038, 560] on select "500 – $343.00 1000 – $363.00 2500 – $822.00 5000 – $1575.00 10000 – $3081.00" at bounding box center [1145, 575] width 214 height 31
click at [1084, 147] on select "Please Select 1.5" x 3.5" - Mini 1.75" x 3.5" - Mini 2" x 2" - Square 2" x 3" -…" at bounding box center [1145, 143] width 214 height 31
select select "2.00x3.50"
click at [1038, 127] on select "Please Select 1.5" x 3.5" - Mini 1.75" x 3.5" - Mini 2" x 2" - Square 2" x 3" -…" at bounding box center [1145, 143] width 214 height 31
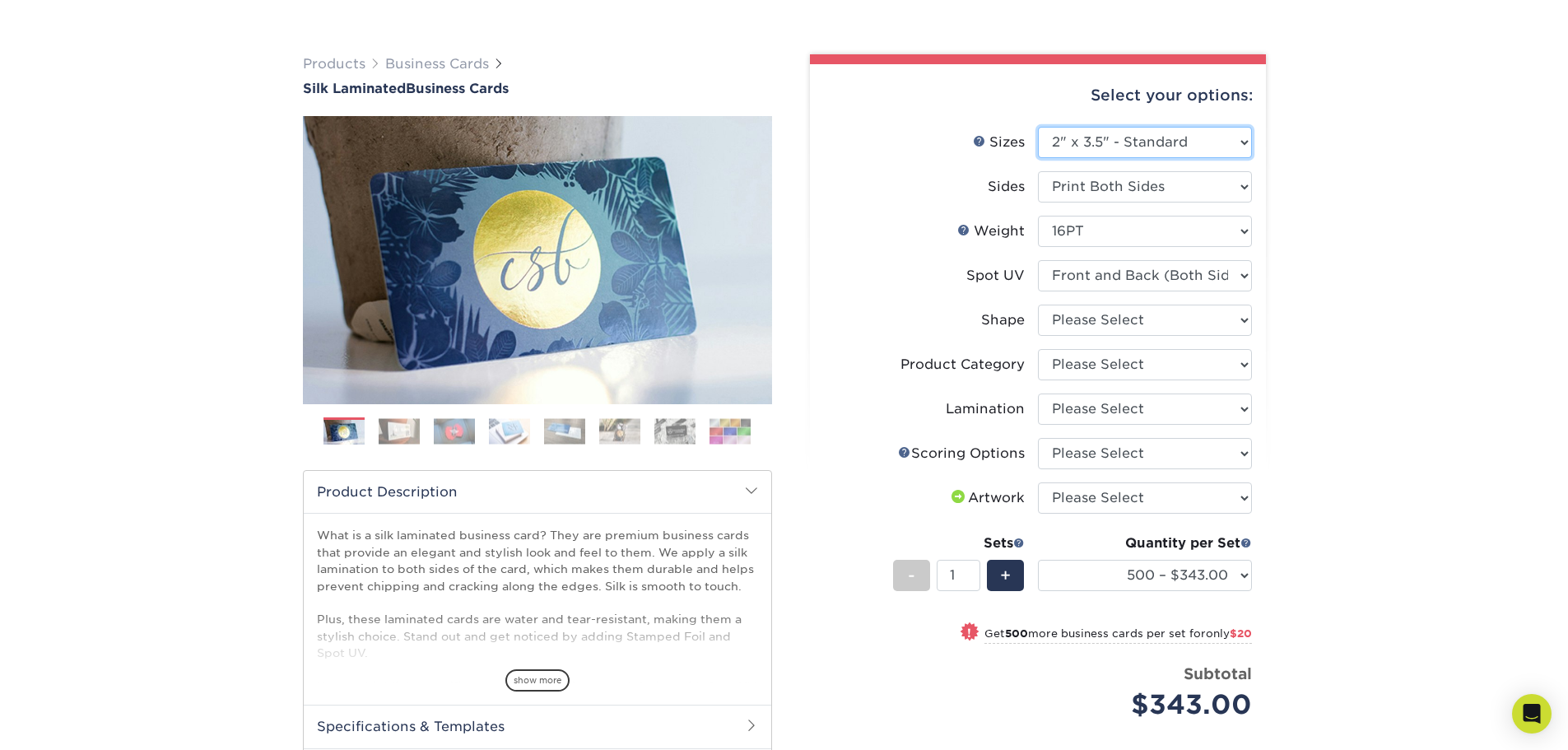
select select
select select "-1"
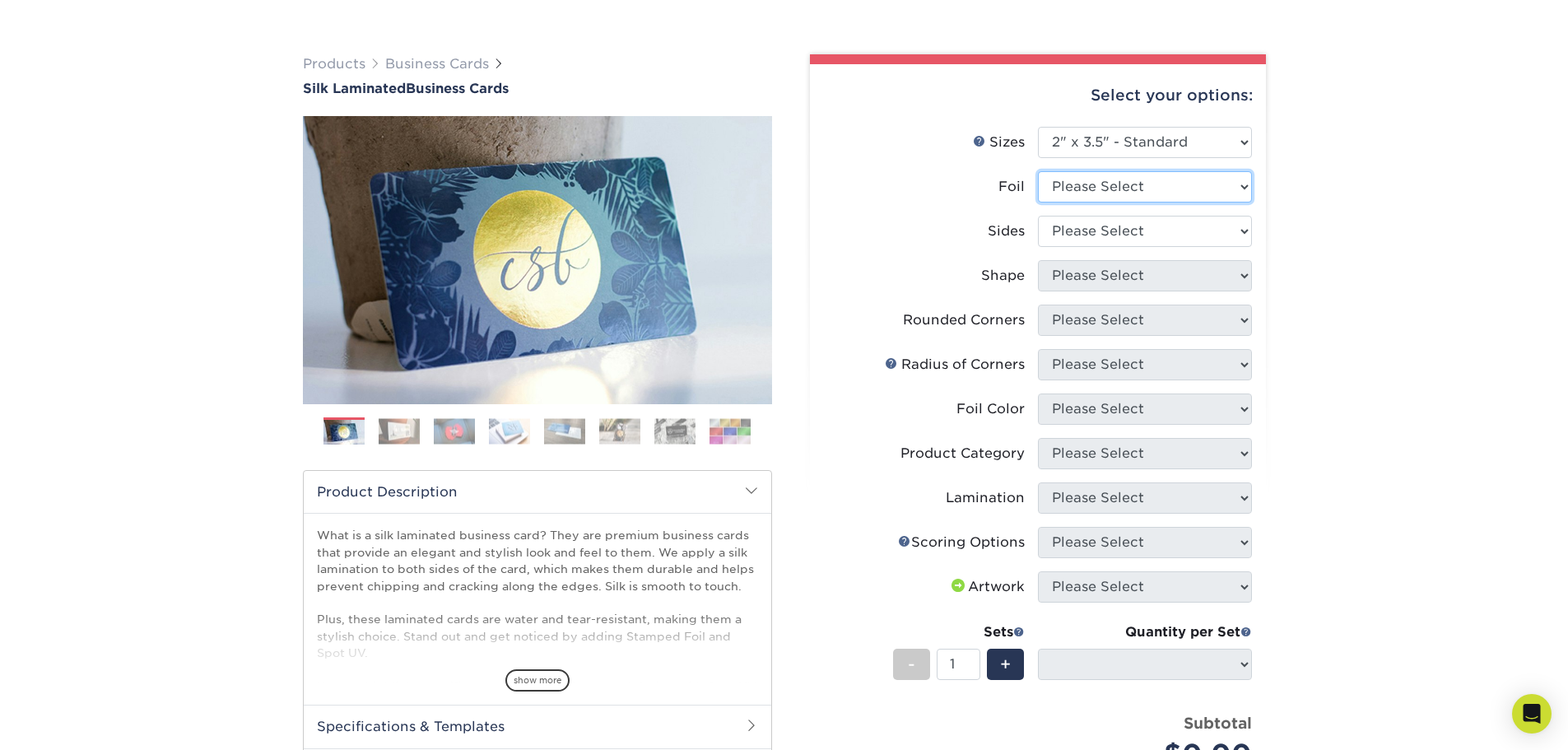
click at [1142, 189] on select "Please Select Yes No" at bounding box center [1145, 187] width 214 height 31
select select "1"
click at [1038, 171] on select "Please Select Yes No" at bounding box center [1145, 187] width 214 height 31
select select
click at [1093, 239] on select "Please Select Print Both Sides - Foil Both Sides Print Both Sides - Foil Front …" at bounding box center [1145, 231] width 214 height 31
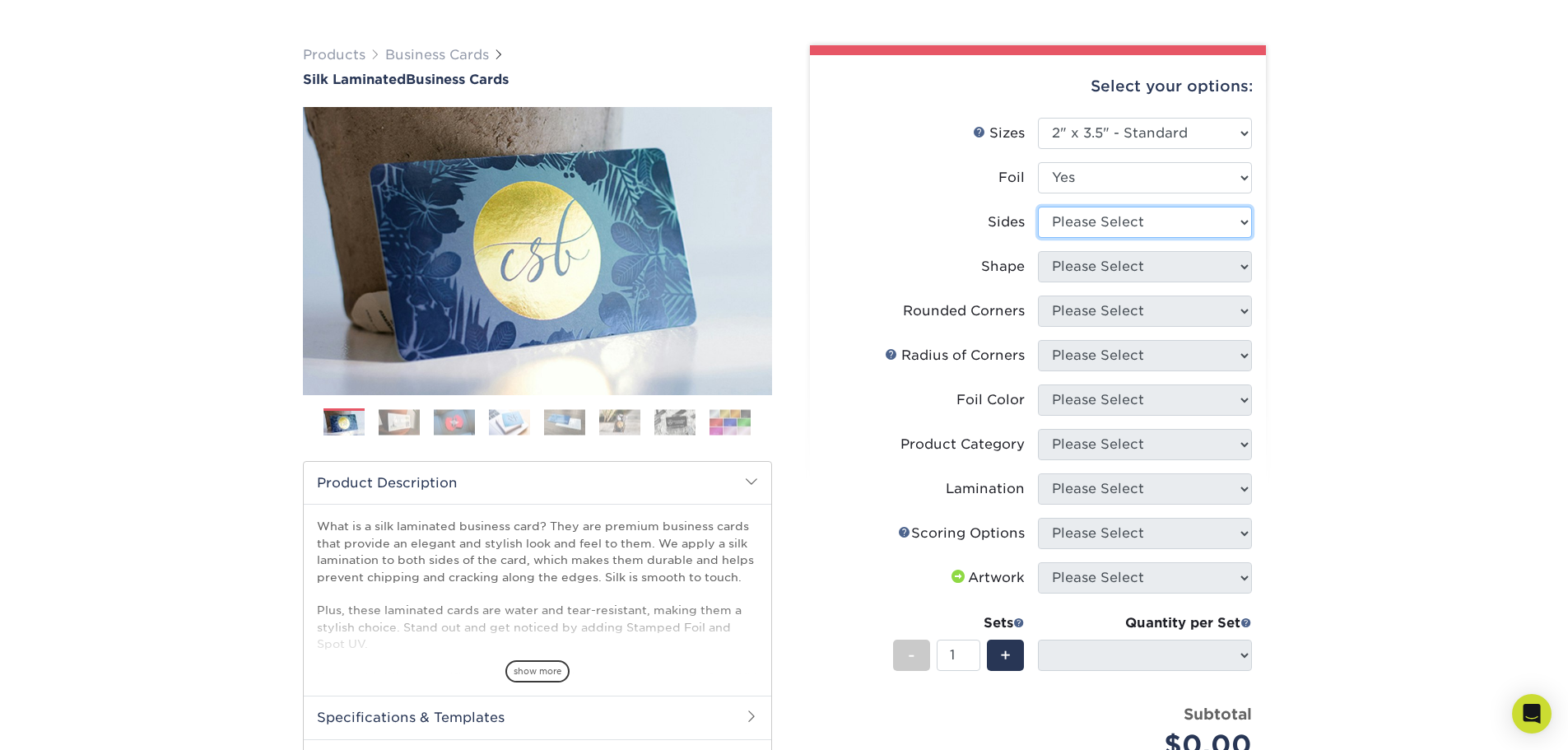
scroll to position [107, 0]
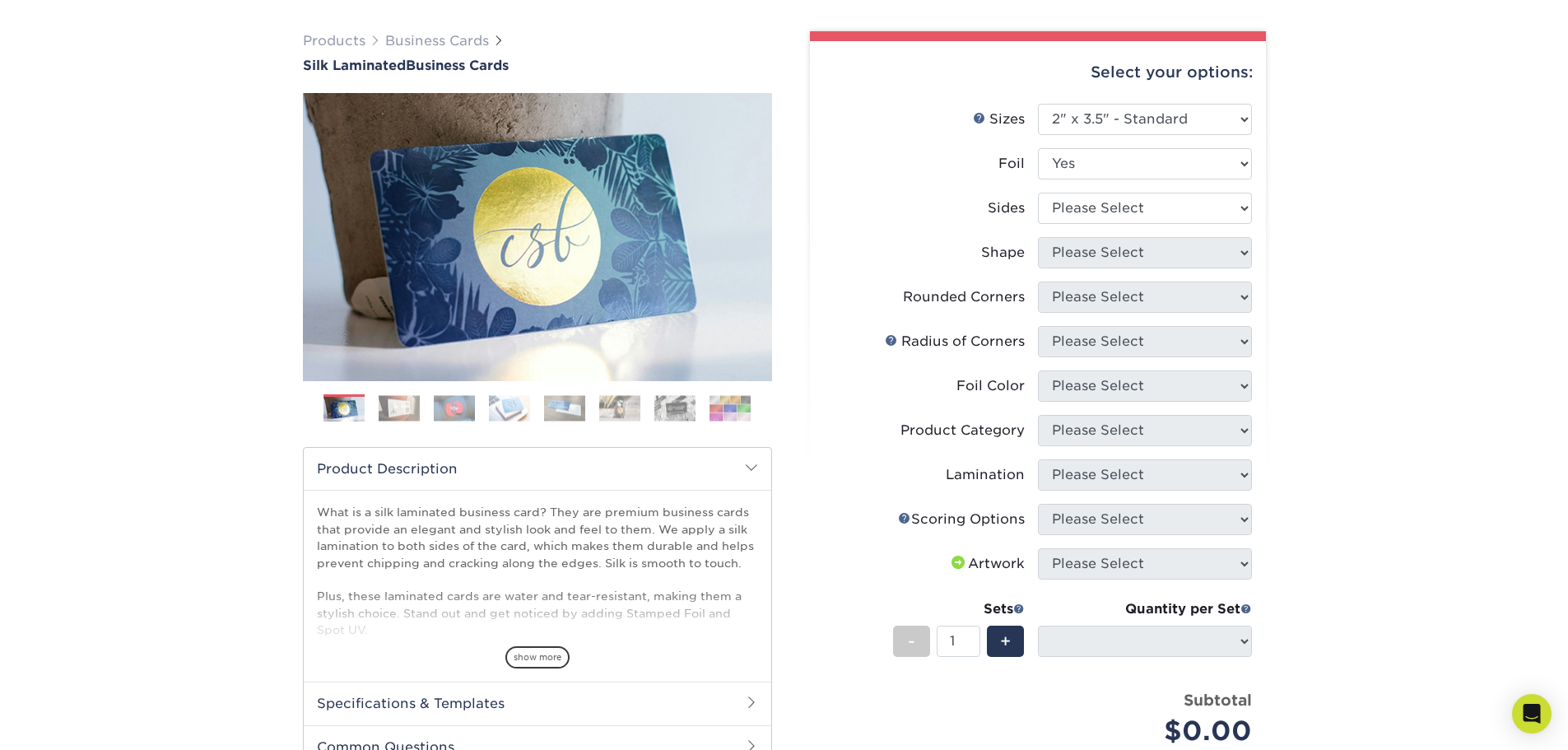
drag, startPoint x: 400, startPoint y: 396, endPoint x: 412, endPoint y: 395, distance: 12.0
click at [400, 397] on img at bounding box center [399, 408] width 41 height 25
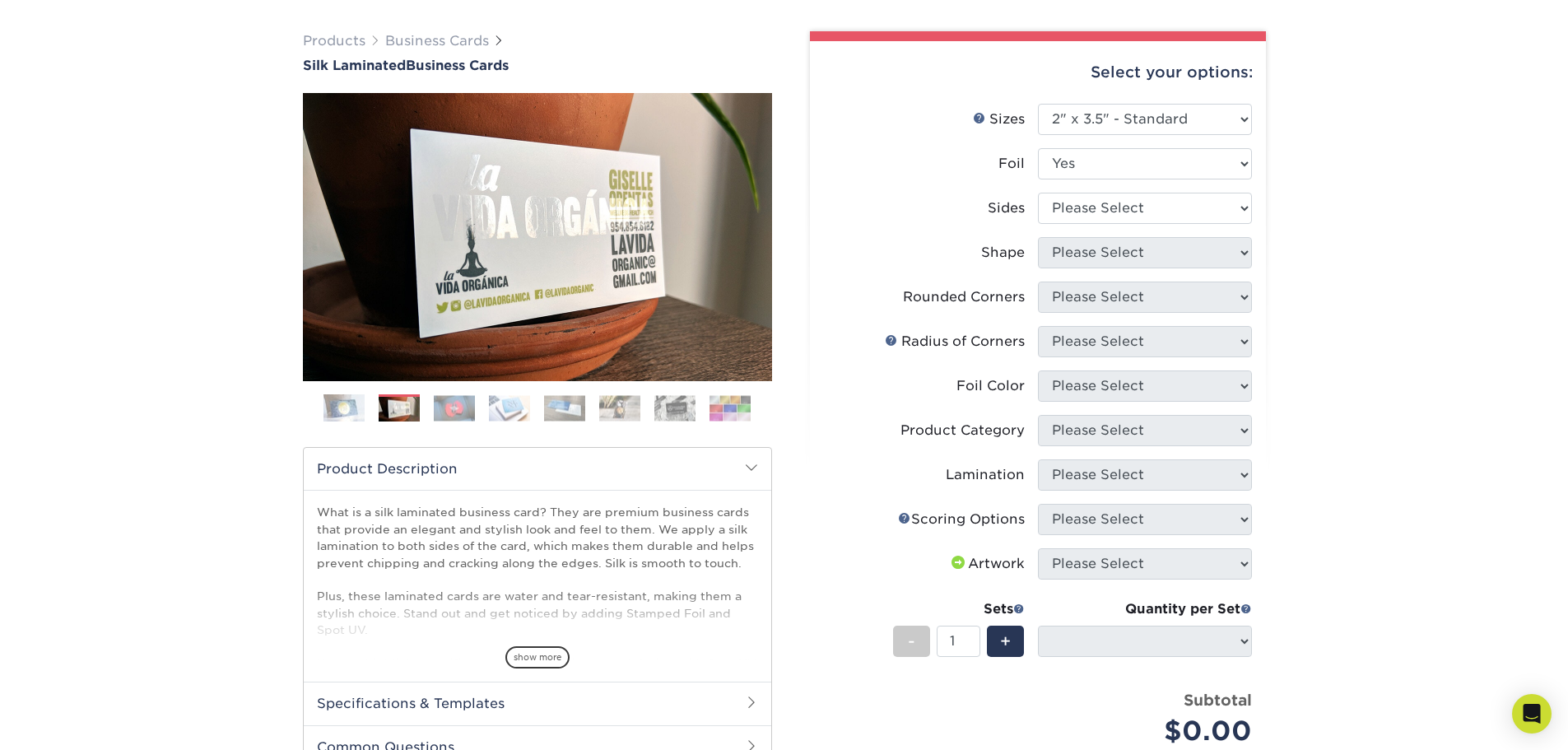
click at [452, 410] on img at bounding box center [454, 408] width 41 height 25
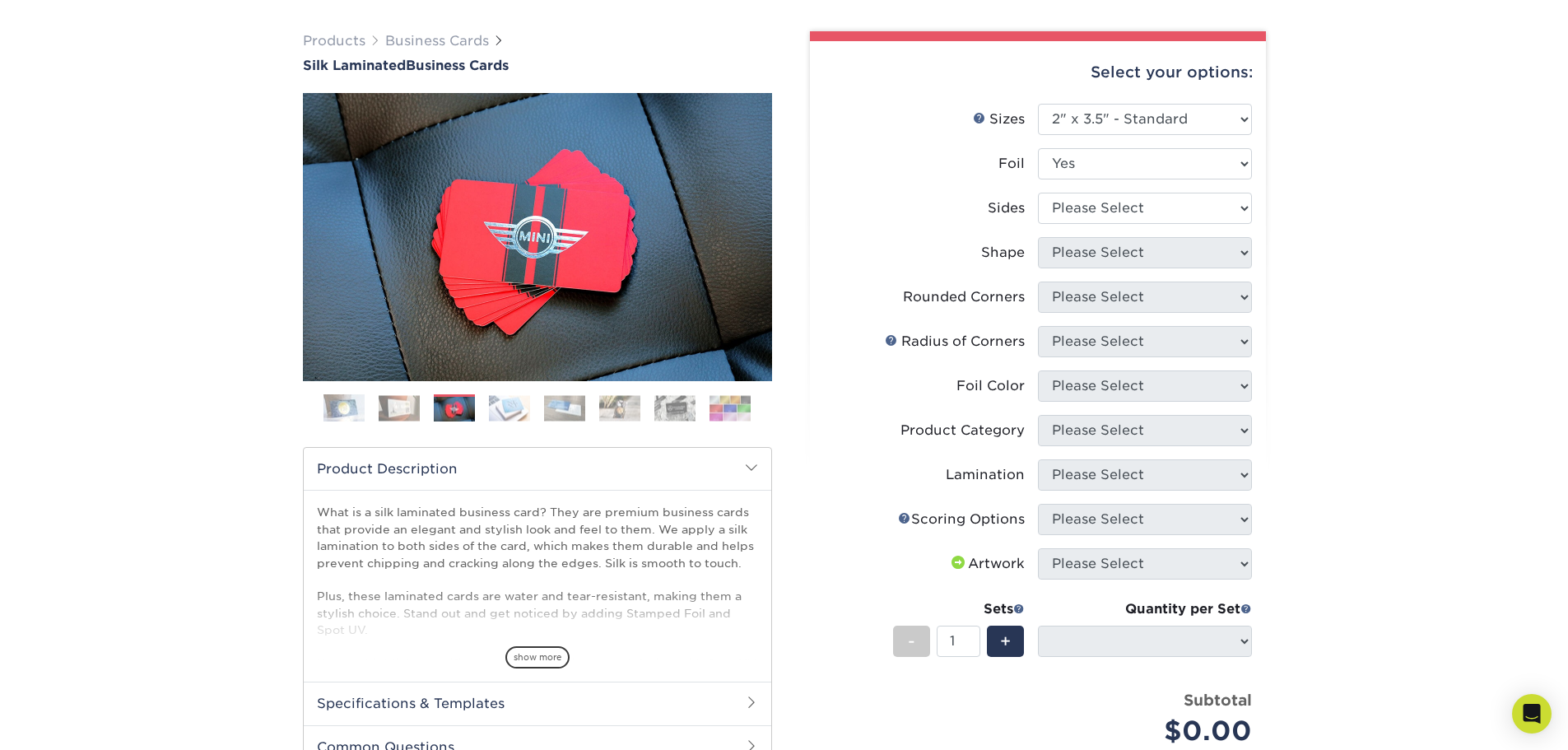
click at [507, 411] on img at bounding box center [509, 408] width 41 height 25
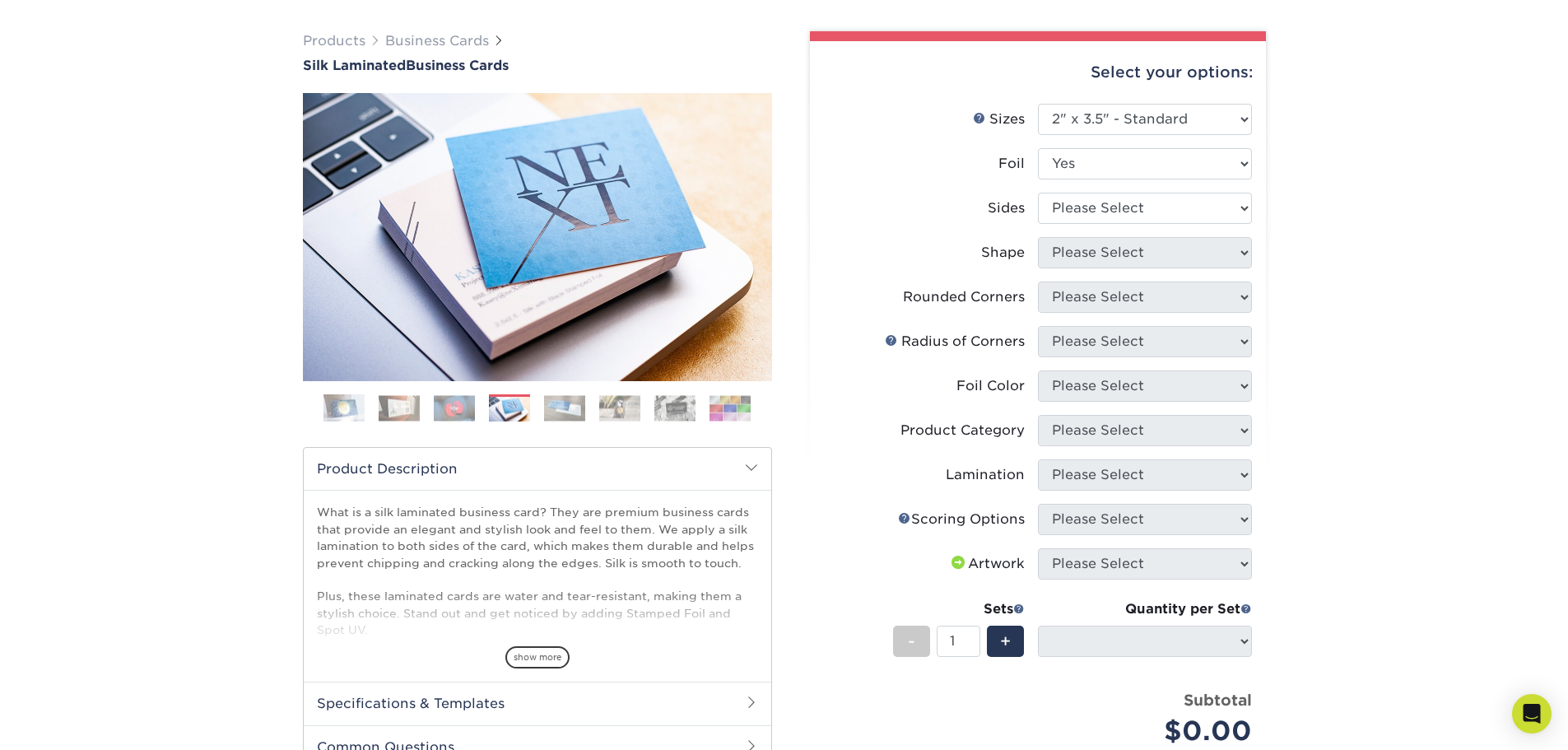
drag, startPoint x: 1482, startPoint y: 87, endPoint x: 1438, endPoint y: 76, distance: 45.4
click at [1482, 88] on div "Products Business Cards Silk Laminated Business Cards Previous Next" at bounding box center [784, 496] width 1568 height 997
